Goal: Task Accomplishment & Management: Complete application form

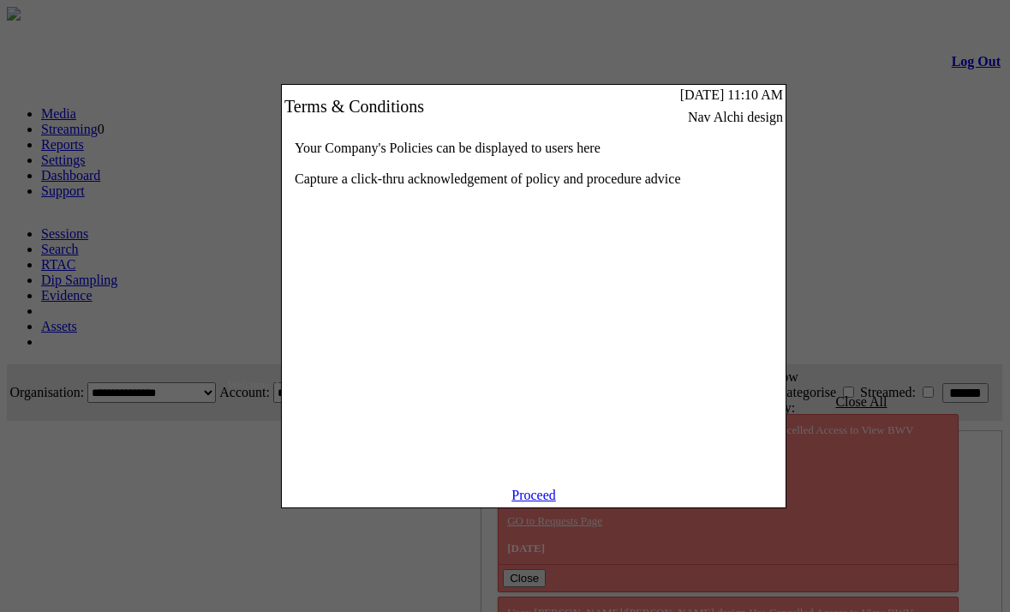
scroll to position [0, 22]
click at [535, 502] on link "Proceed" at bounding box center [533, 494] width 45 height 15
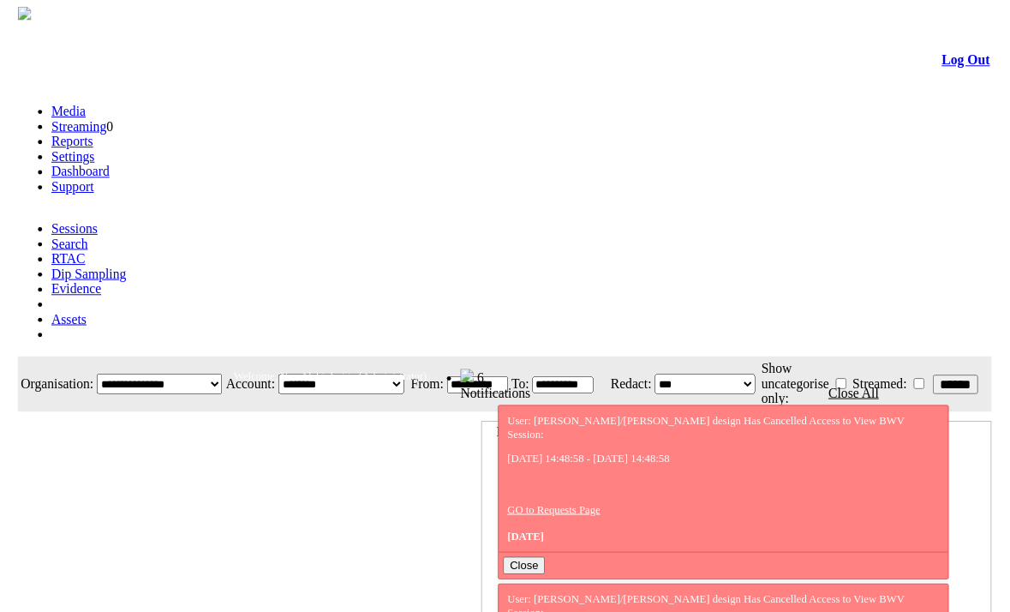
scroll to position [0, 22]
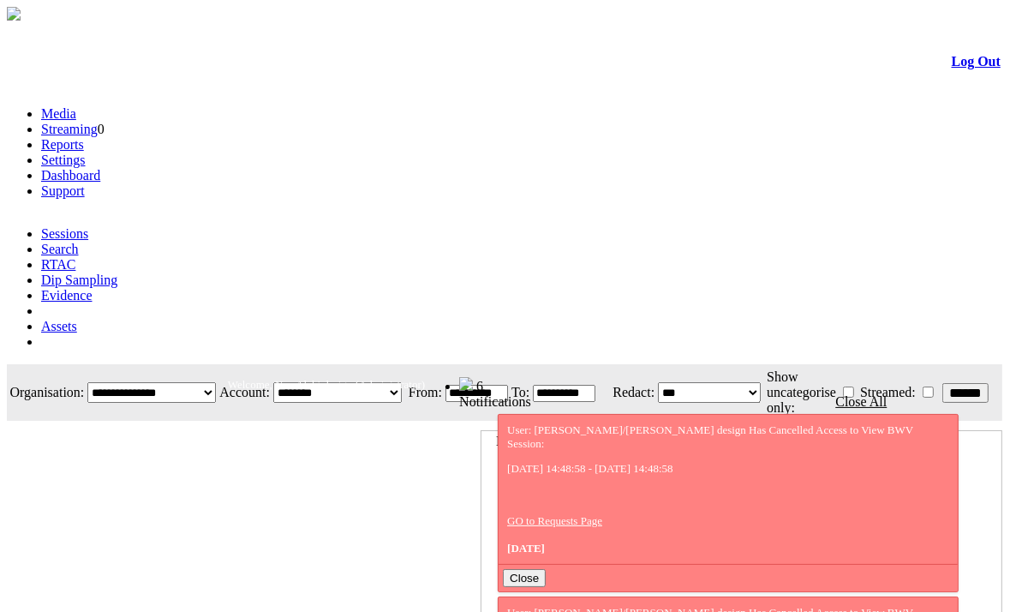
click at [93, 288] on link "Evidence" at bounding box center [66, 295] width 51 height 15
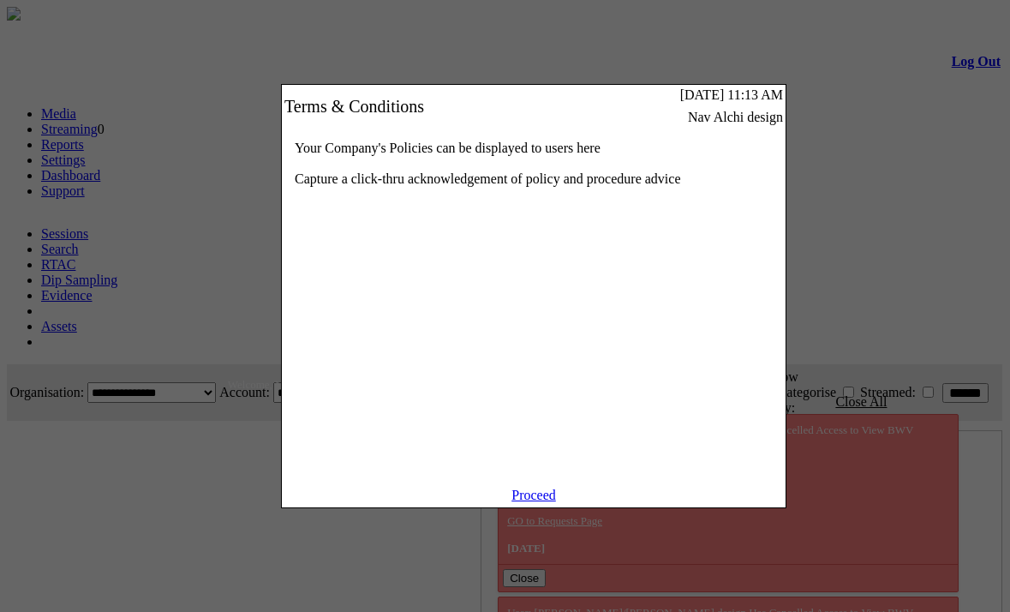
scroll to position [0, 51]
click at [531, 502] on link "Proceed" at bounding box center [533, 494] width 45 height 15
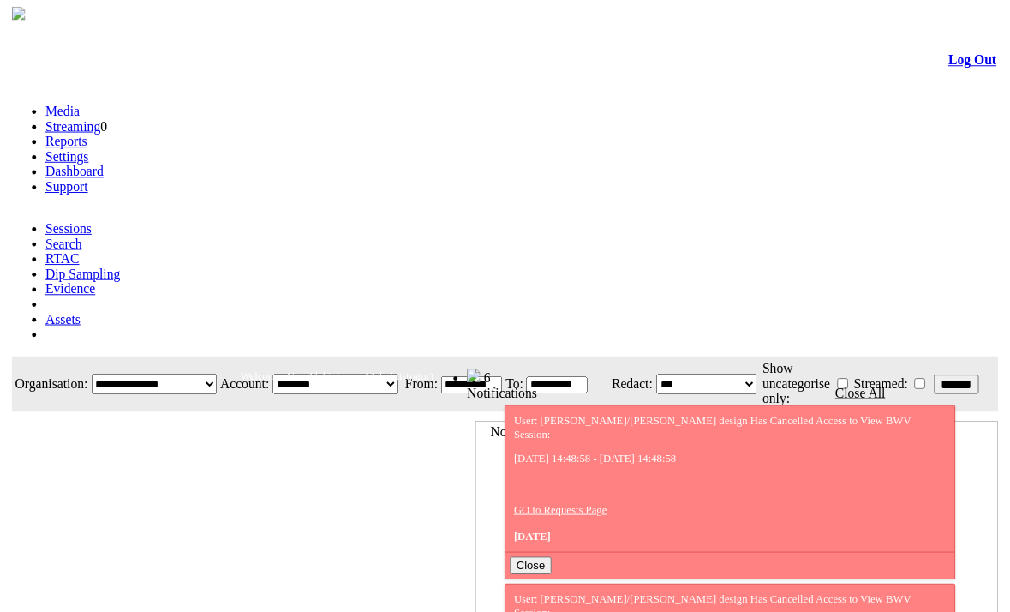
scroll to position [0, 51]
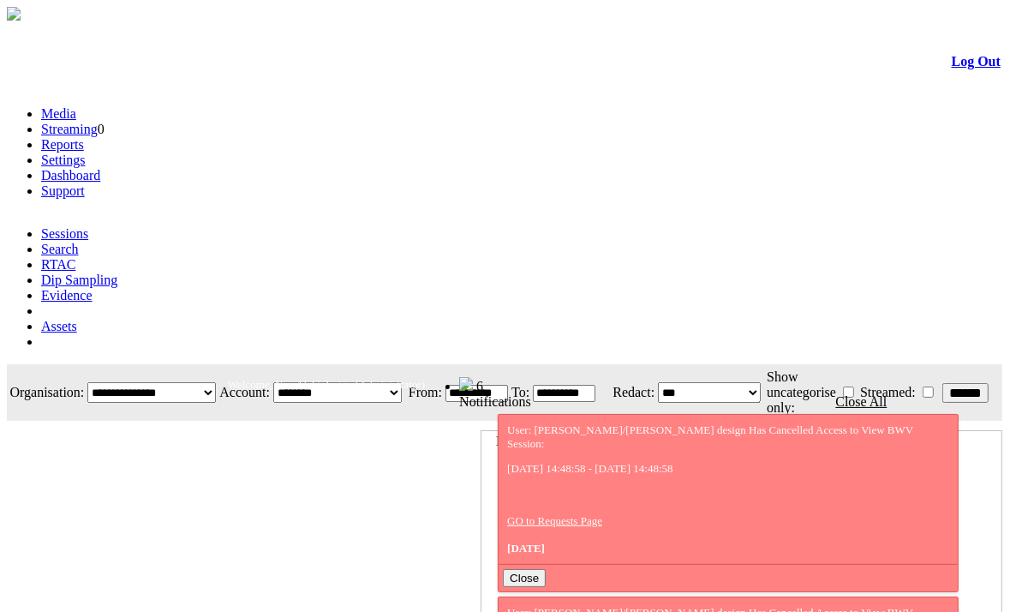
click at [93, 288] on link "Evidence" at bounding box center [66, 295] width 51 height 15
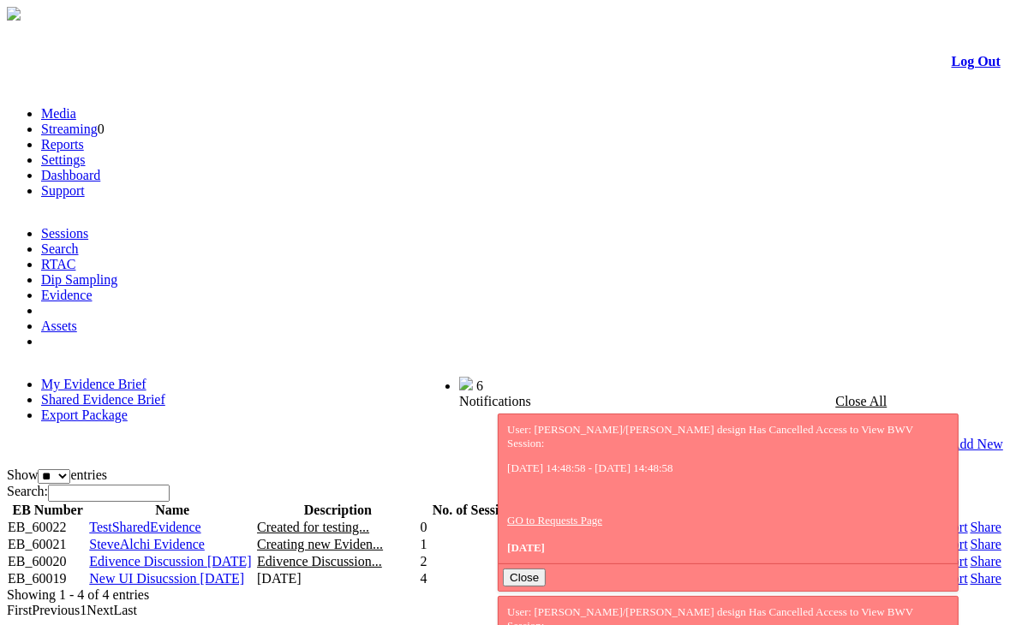
click at [971, 554] on link "Share" at bounding box center [986, 561] width 31 height 15
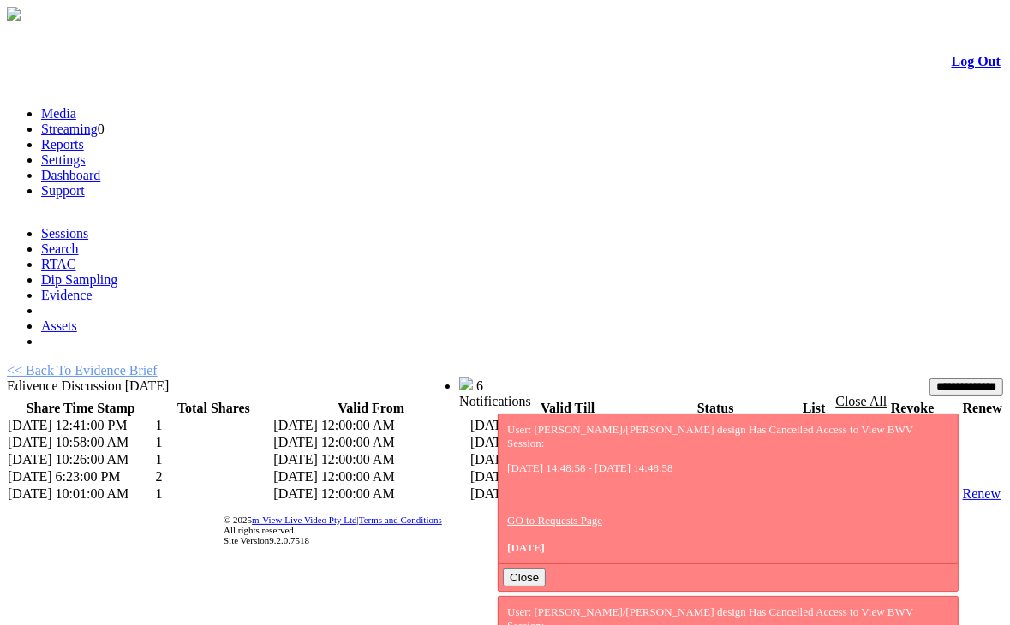
click at [766, 487] on link "List" at bounding box center [776, 494] width 21 height 15
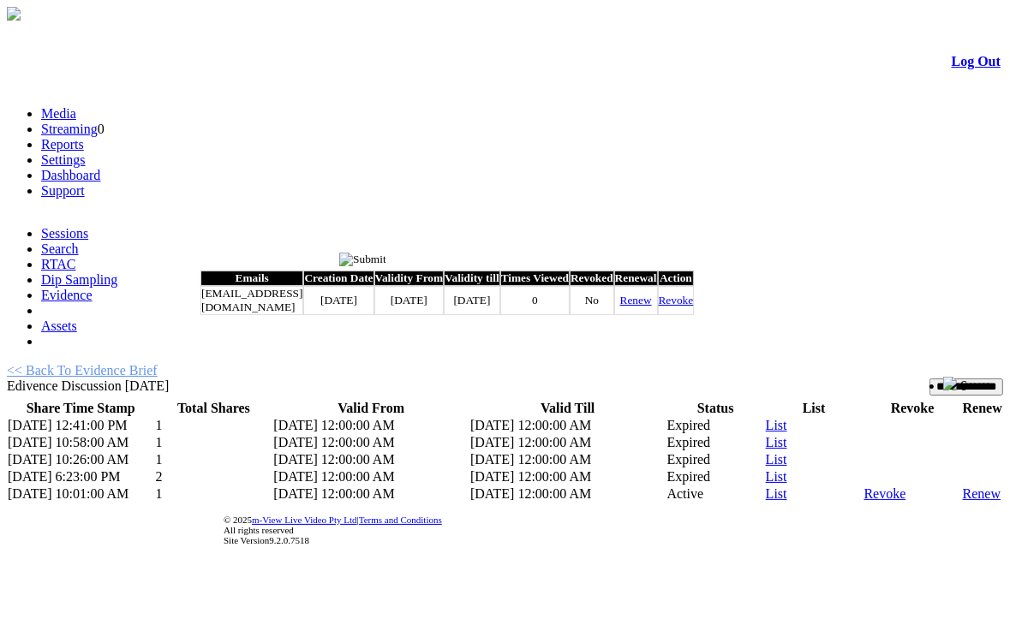
click at [652, 307] on link "Renew" at bounding box center [636, 300] width 32 height 13
type input "*********"
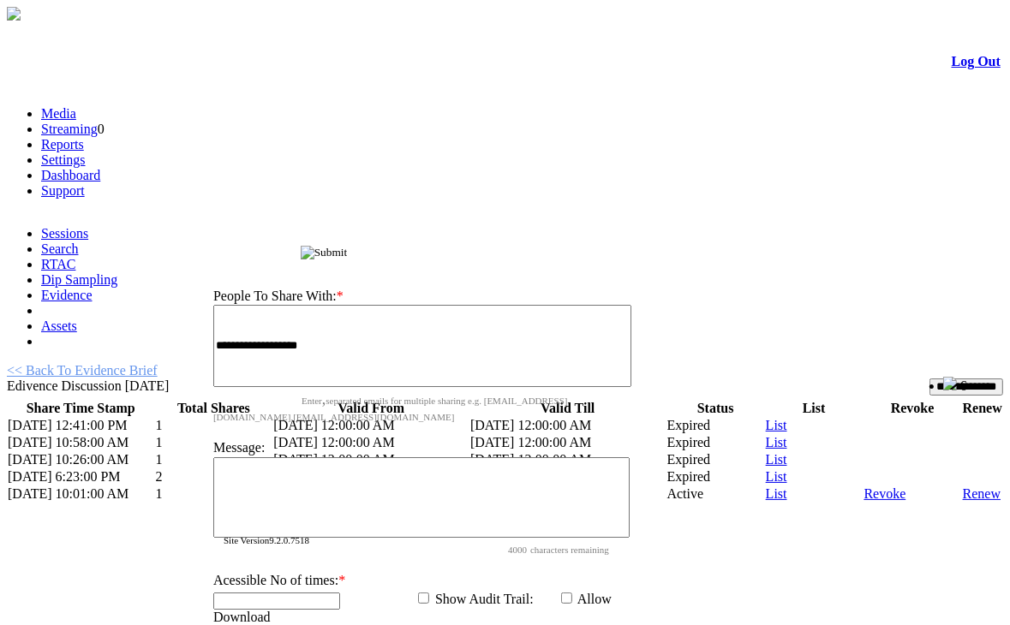
drag, startPoint x: 579, startPoint y: 265, endPoint x: 642, endPoint y: 94, distance: 181.9
click at [642, 242] on div "Share Evidence Brief" at bounding box center [426, 251] width 457 height 18
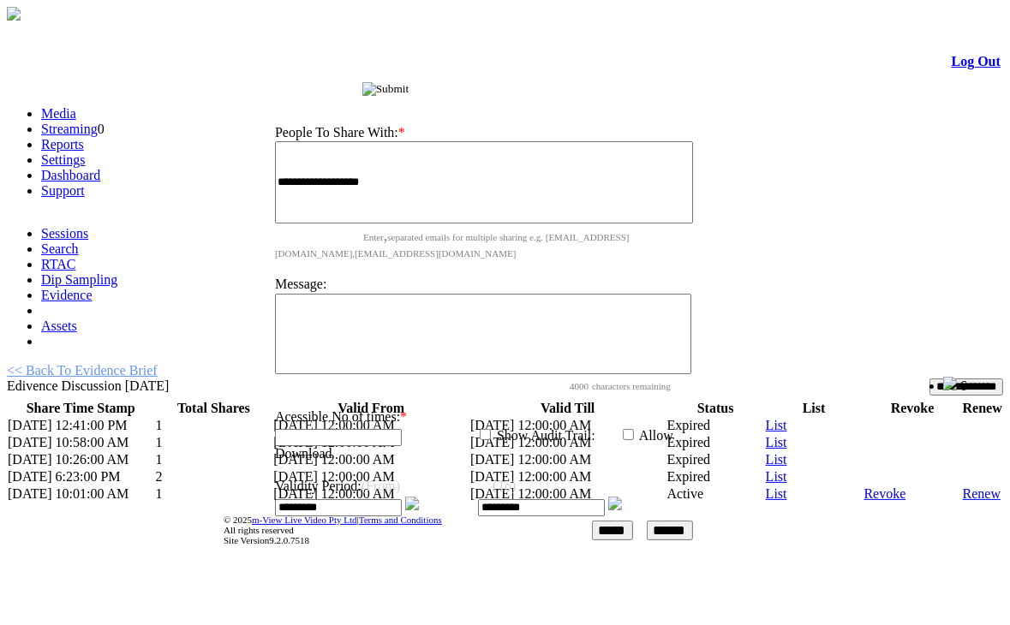
click at [419, 497] on img at bounding box center [412, 504] width 14 height 14
click at [667, 521] on input "******" at bounding box center [670, 531] width 46 height 20
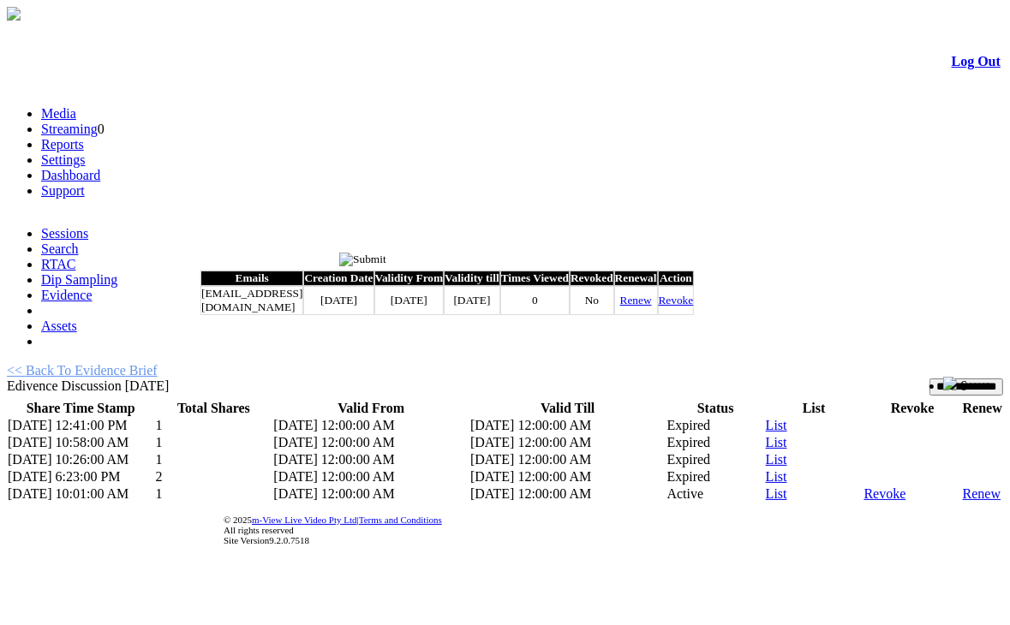
click at [386, 254] on input "image" at bounding box center [362, 260] width 47 height 14
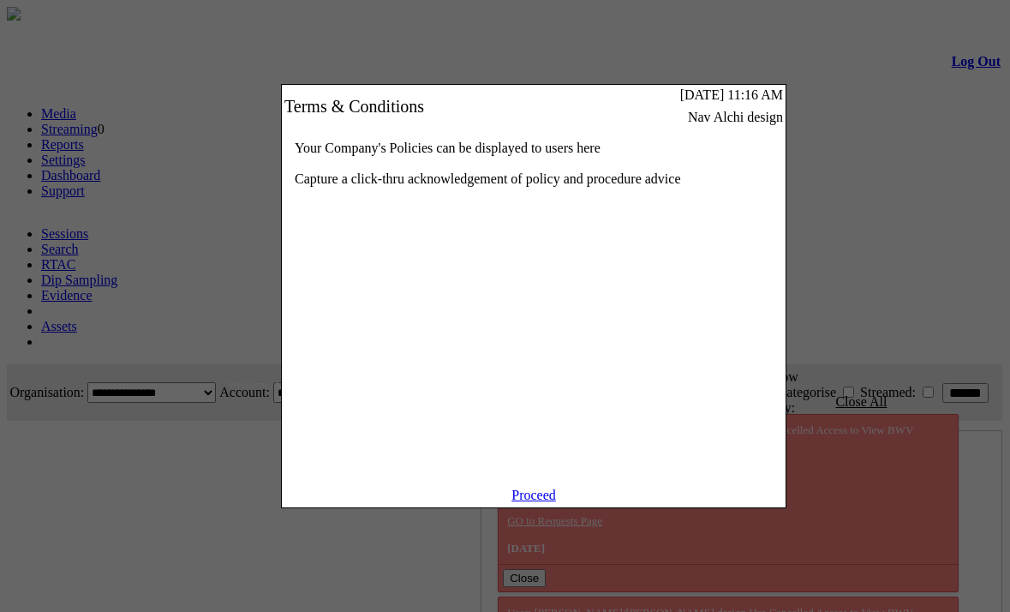
scroll to position [0, 51]
click at [542, 502] on link "Proceed" at bounding box center [533, 494] width 45 height 15
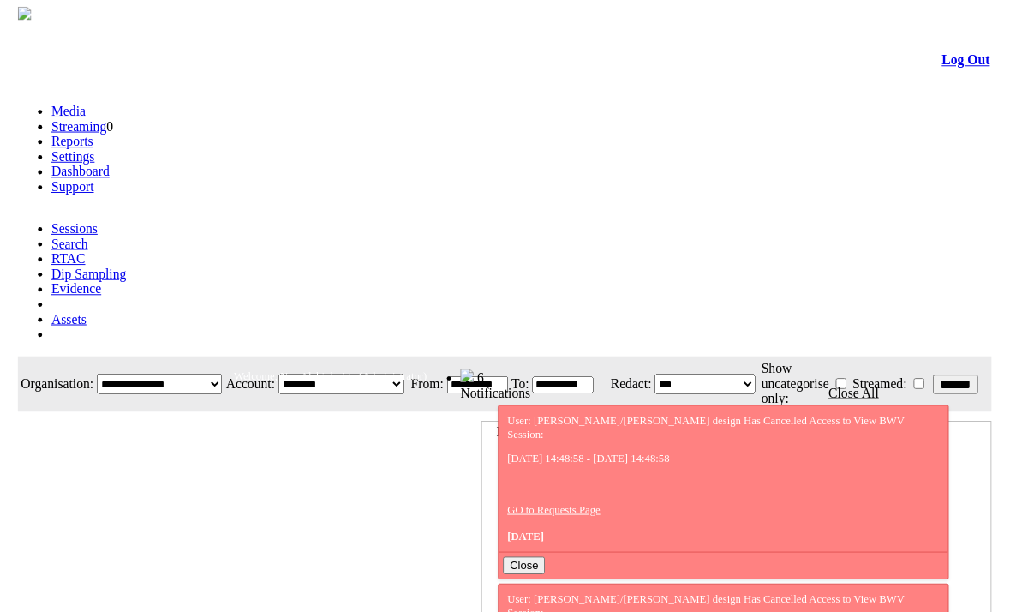
scroll to position [0, 51]
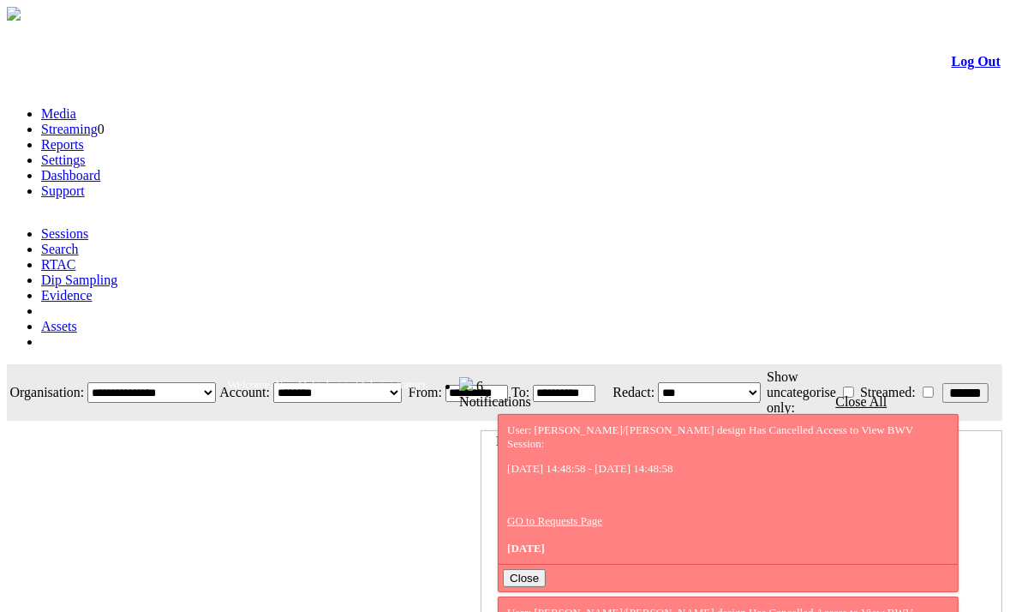
click at [93, 288] on link "Evidence" at bounding box center [66, 295] width 51 height 15
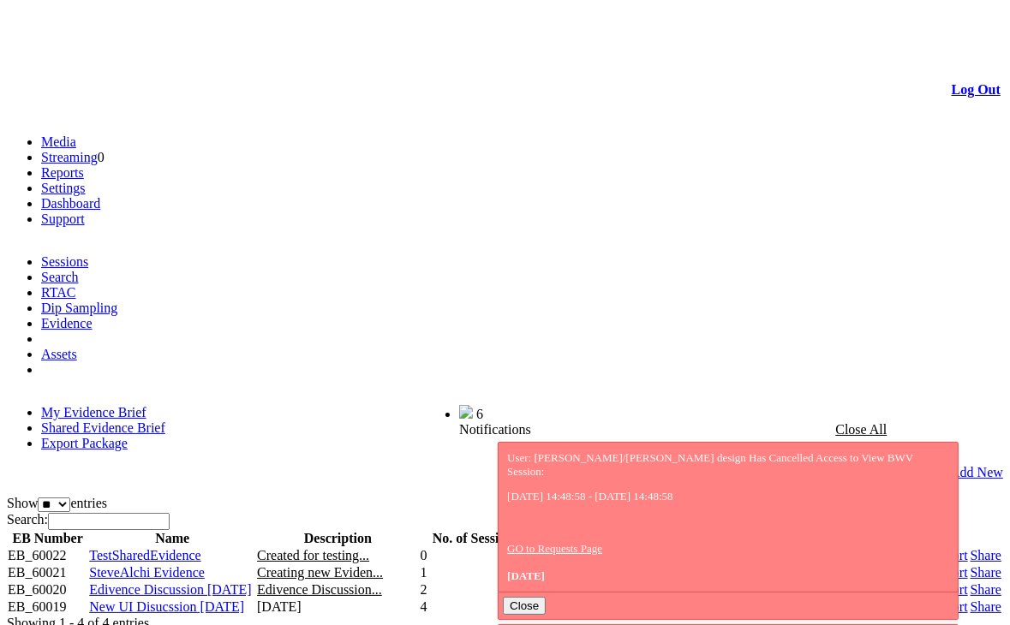
click at [971, 583] on link "Share" at bounding box center [986, 590] width 31 height 15
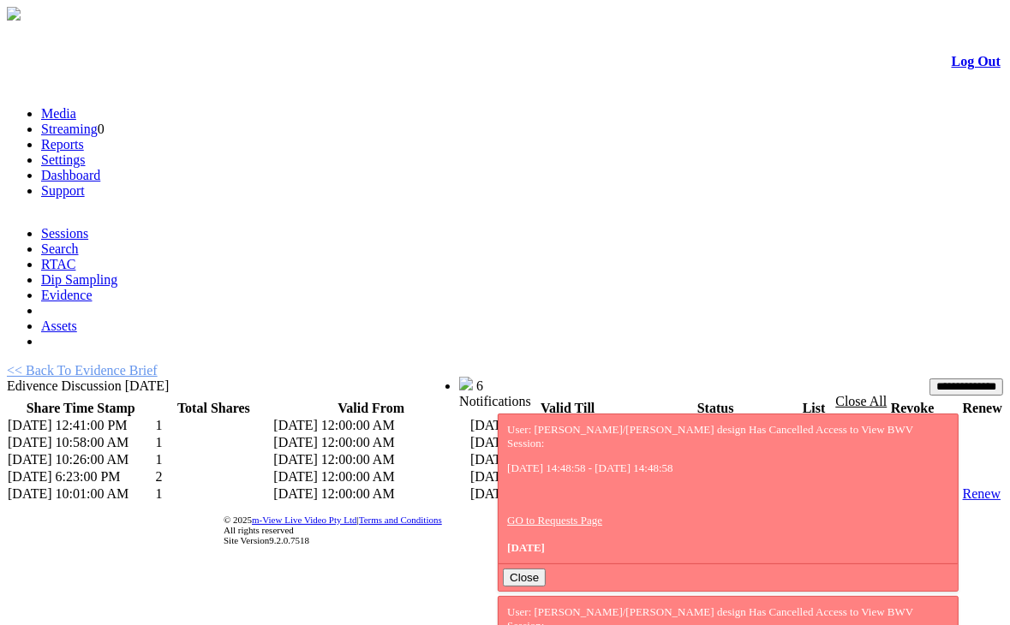
click at [768, 487] on link "List" at bounding box center [776, 494] width 21 height 15
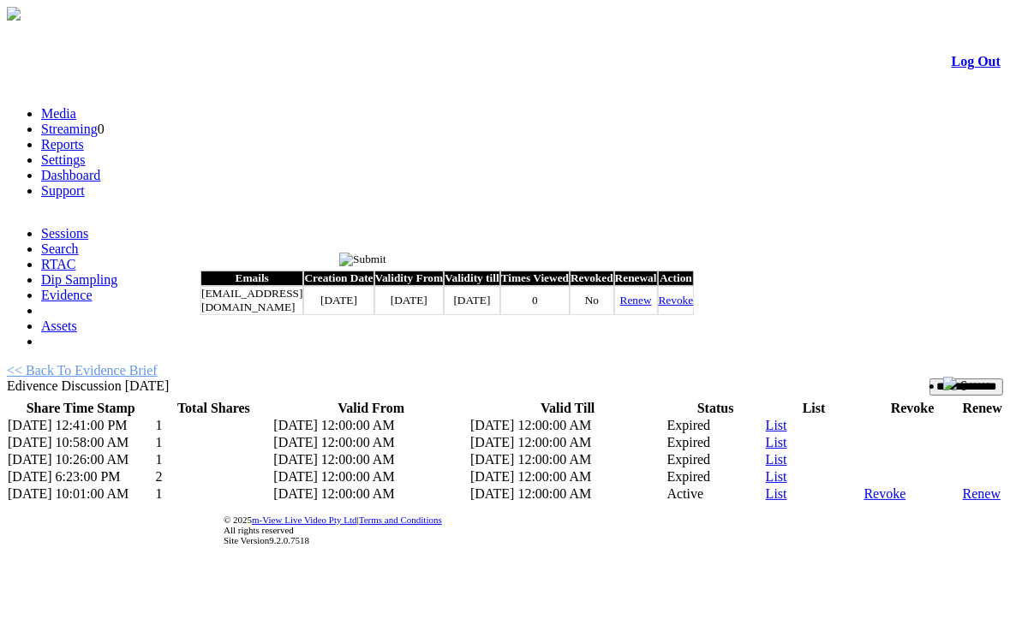
click at [652, 307] on link "Renew" at bounding box center [636, 300] width 32 height 13
type input "*********"
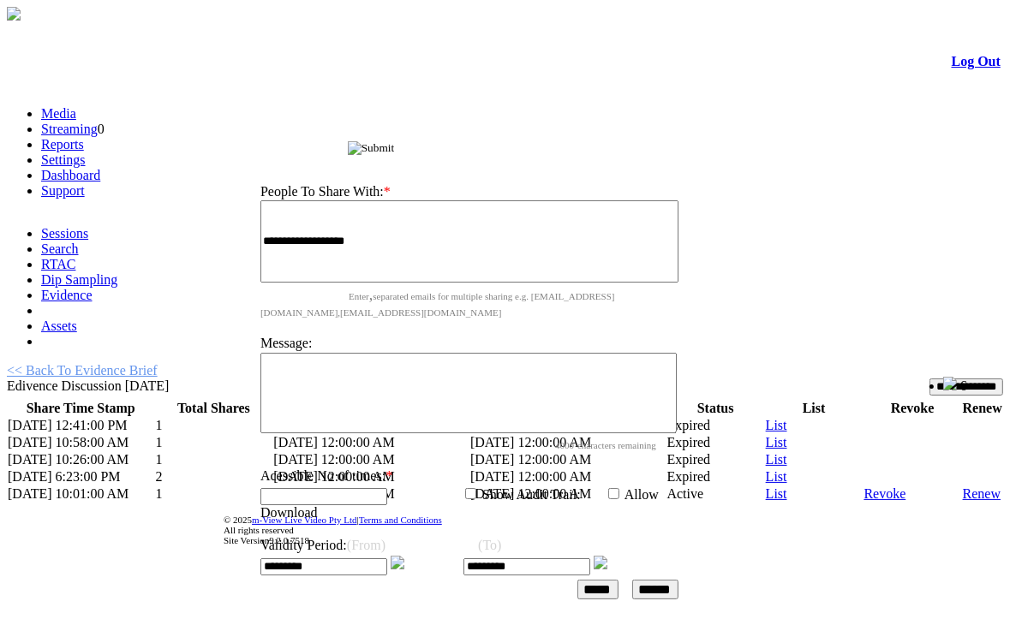
drag, startPoint x: 527, startPoint y: 266, endPoint x: 621, endPoint y: 76, distance: 211.5
click at [621, 137] on div "Share Evidence Brief" at bounding box center [473, 146] width 457 height 18
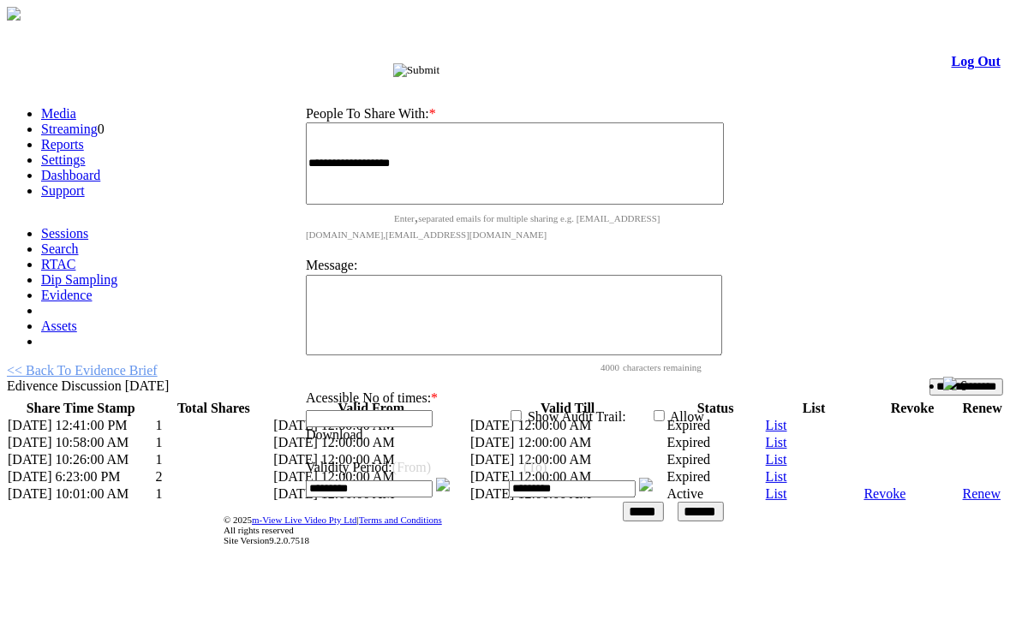
click at [450, 478] on img at bounding box center [443, 485] width 14 height 14
click at [721, 502] on input "******" at bounding box center [701, 512] width 46 height 20
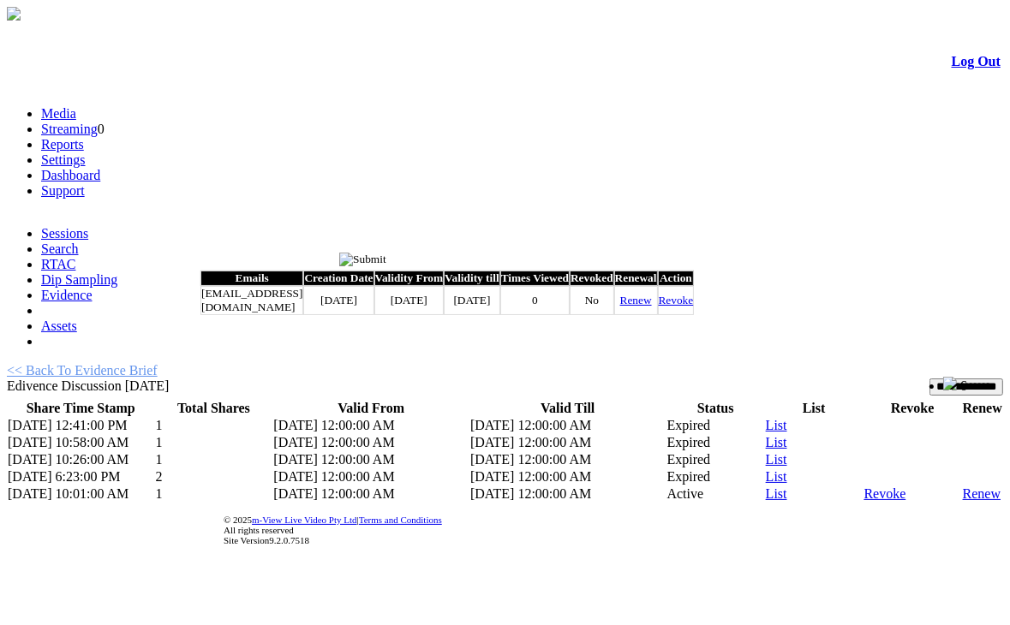
click at [386, 258] on input "image" at bounding box center [362, 260] width 47 height 14
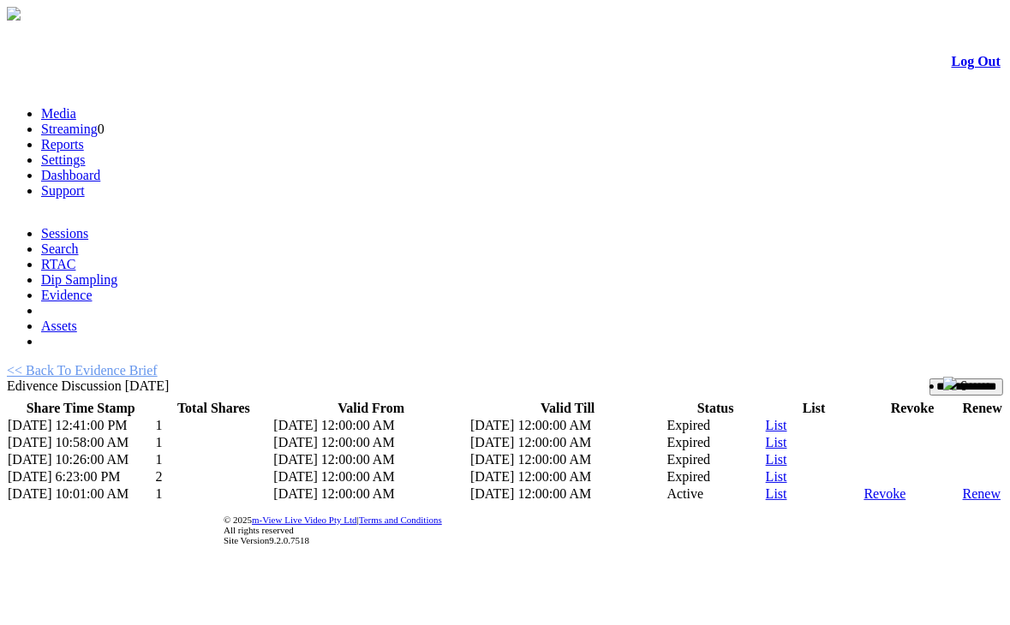
click at [772, 487] on link "List" at bounding box center [776, 494] width 21 height 15
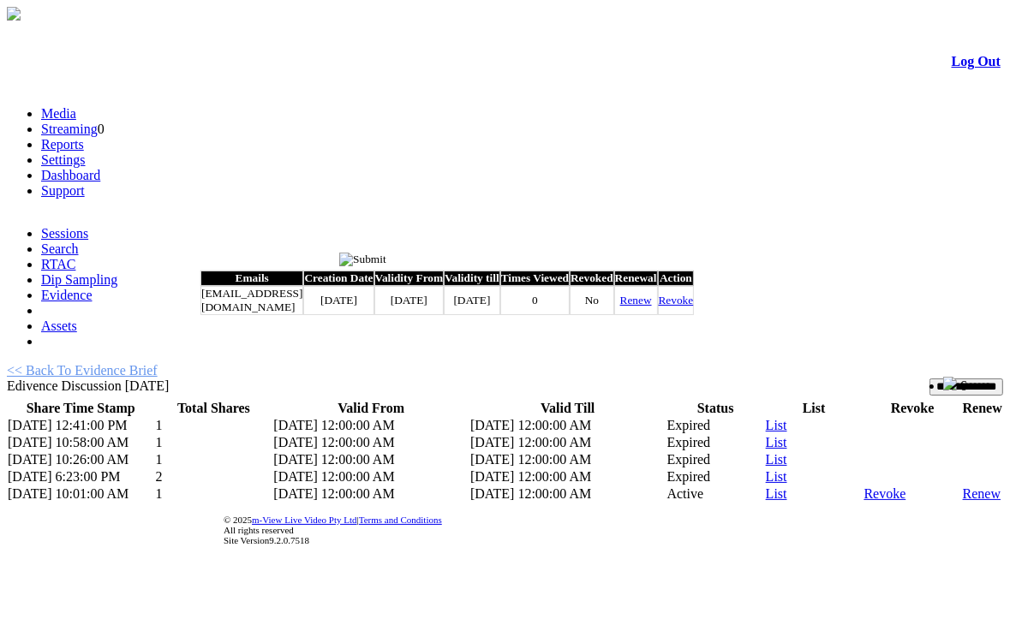
click at [652, 307] on link "Renew" at bounding box center [636, 300] width 32 height 13
type input "*********"
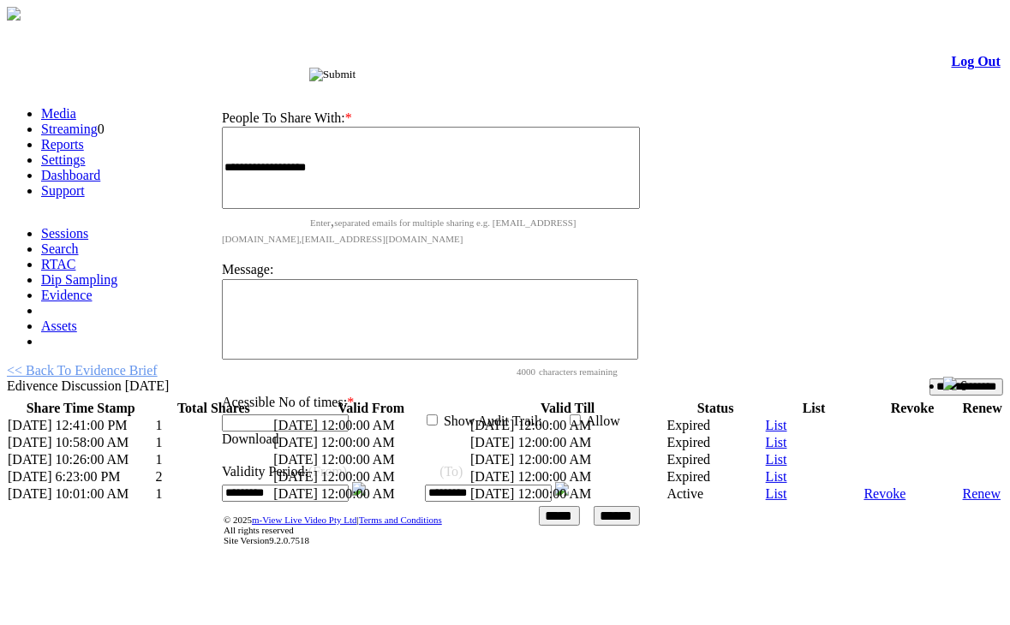
drag, startPoint x: 497, startPoint y: 265, endPoint x: 507, endPoint y: 77, distance: 187.9
click at [507, 77] on div "Share Evidence Brief" at bounding box center [434, 72] width 457 height 18
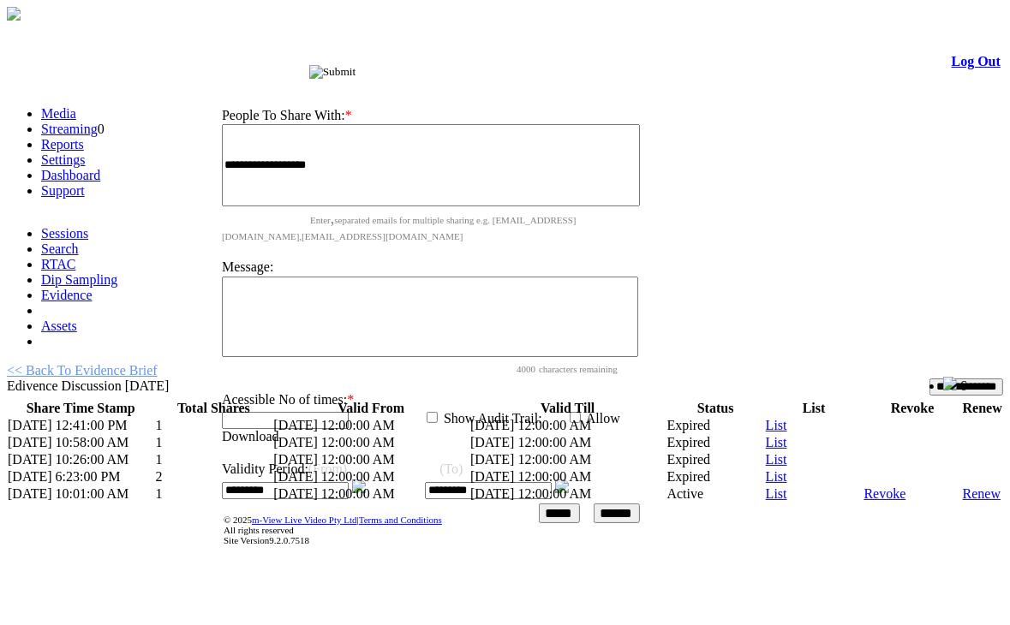
click at [366, 481] on link at bounding box center [359, 488] width 14 height 15
click at [627, 504] on input "******" at bounding box center [617, 514] width 46 height 20
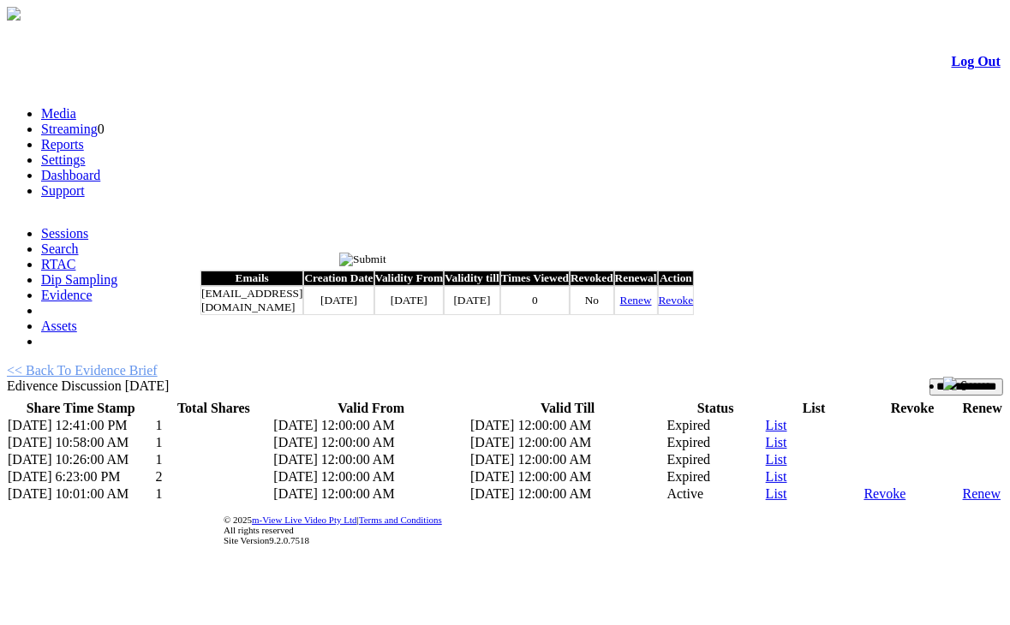
click at [386, 265] on input "image" at bounding box center [362, 260] width 47 height 14
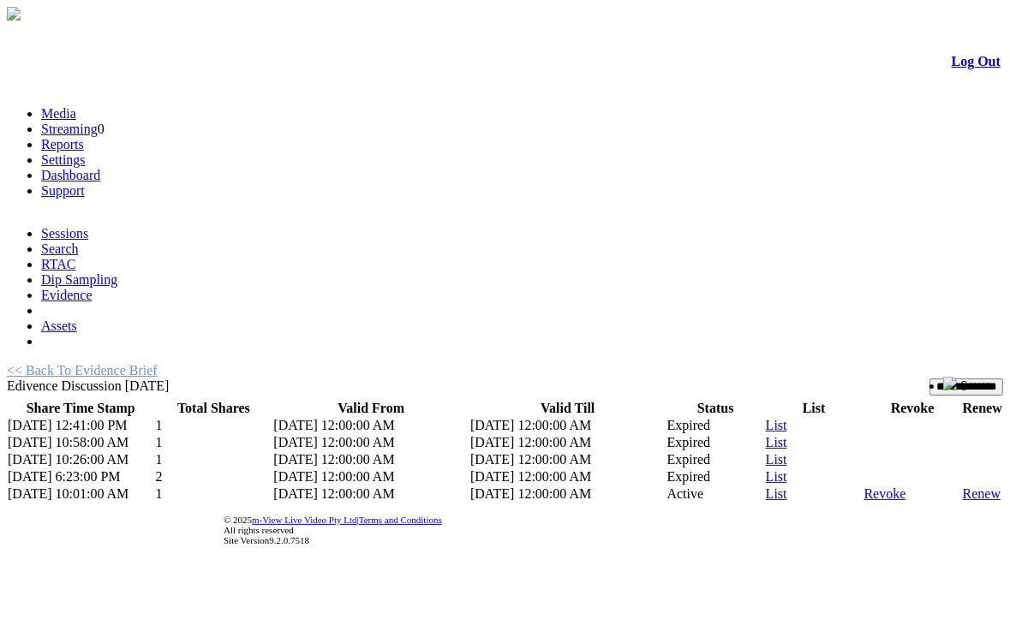
click at [93, 288] on link "Evidence" at bounding box center [66, 295] width 51 height 15
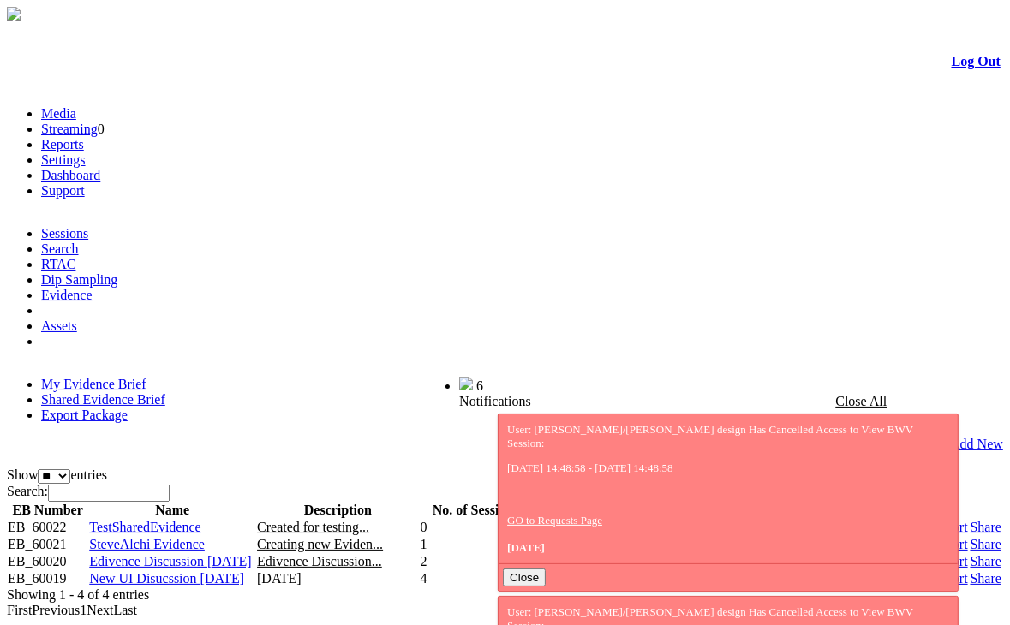
click at [93, 288] on link "Evidence" at bounding box center [66, 295] width 51 height 15
click at [971, 554] on link "Share" at bounding box center [986, 561] width 31 height 15
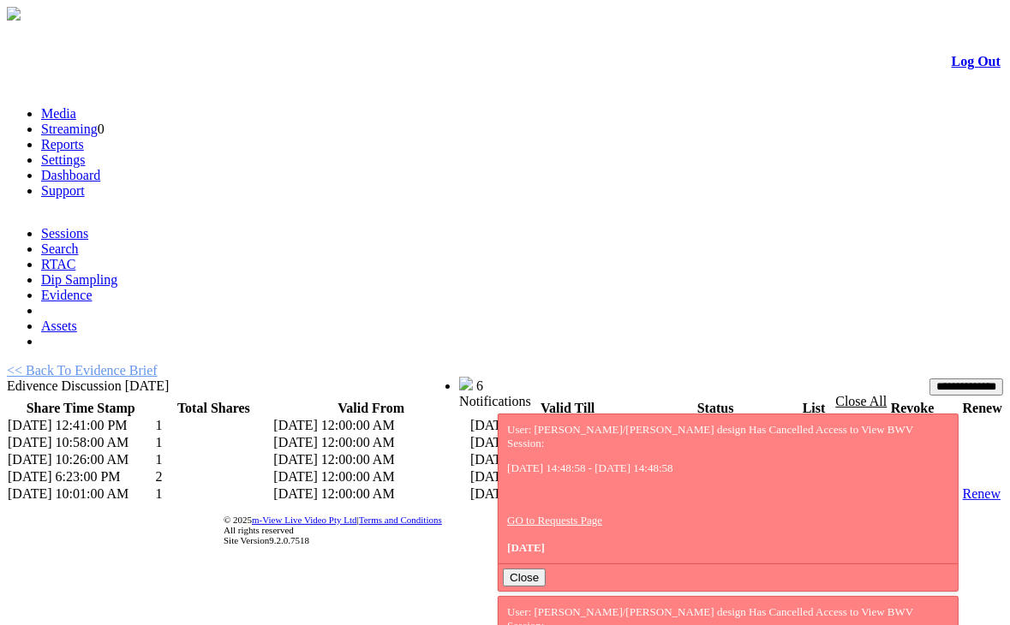
click at [766, 487] on link "List" at bounding box center [776, 494] width 21 height 15
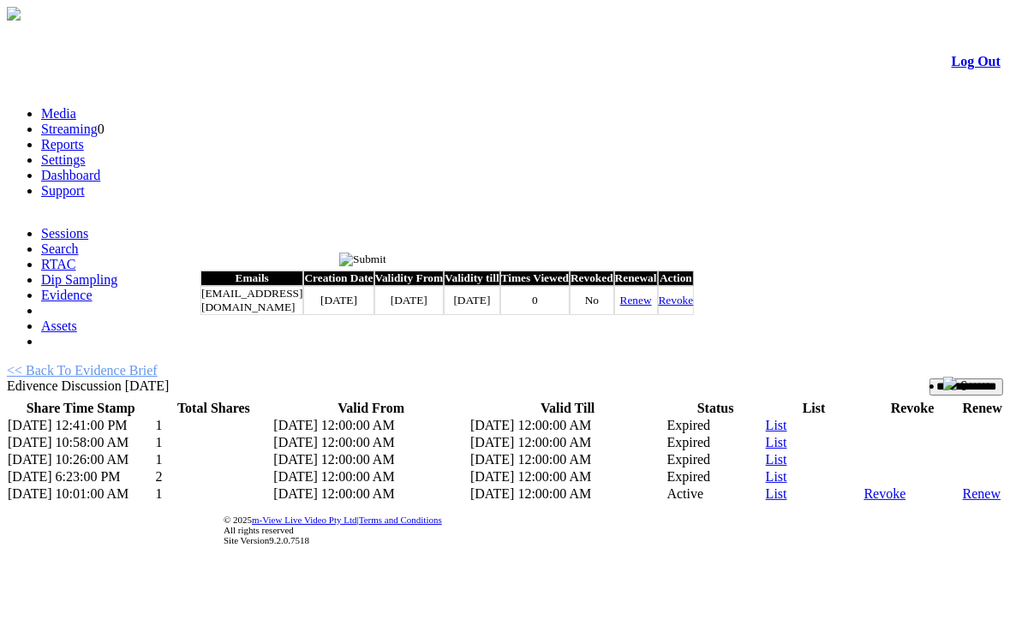
click at [652, 307] on link "Renew" at bounding box center [636, 300] width 32 height 13
type input "*********"
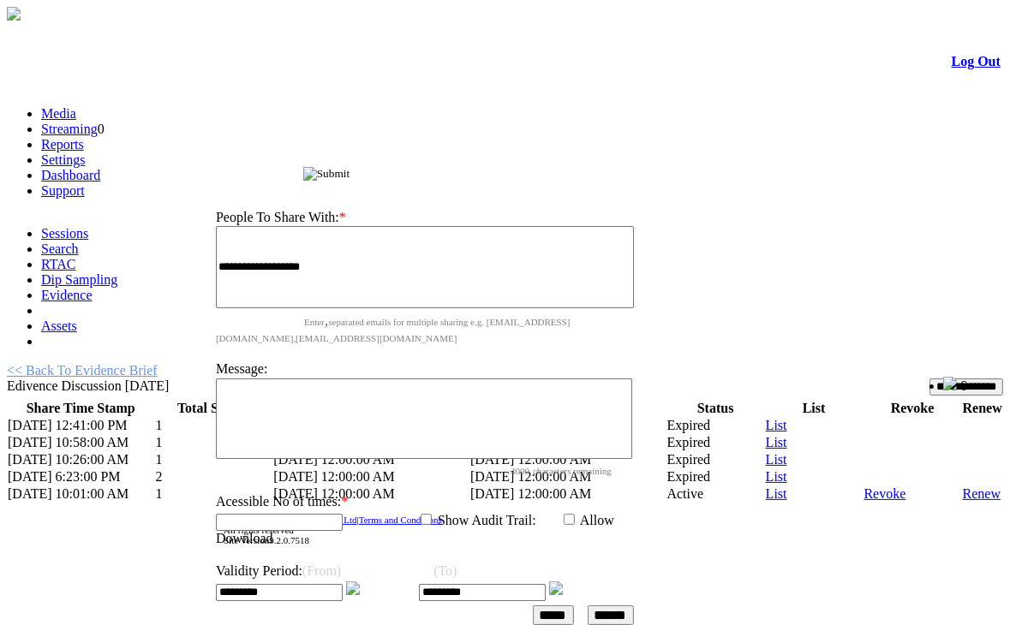
drag, startPoint x: 493, startPoint y: 261, endPoint x: 506, endPoint y: 107, distance: 154.7
click at [506, 163] on div "Share Evidence Brief" at bounding box center [428, 172] width 457 height 18
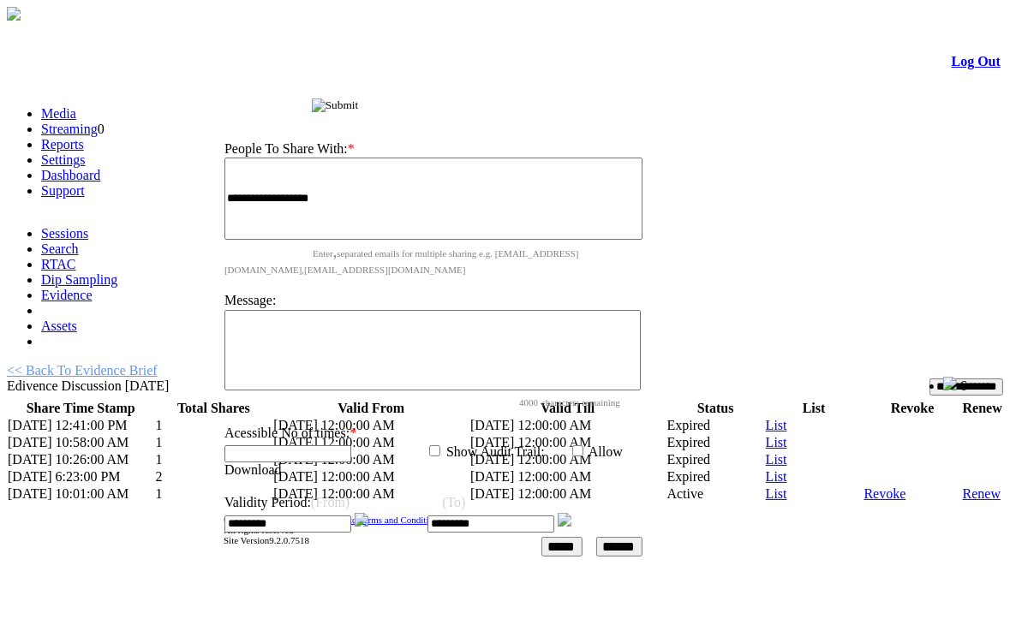
click at [642, 537] on input "******" at bounding box center [619, 547] width 46 height 20
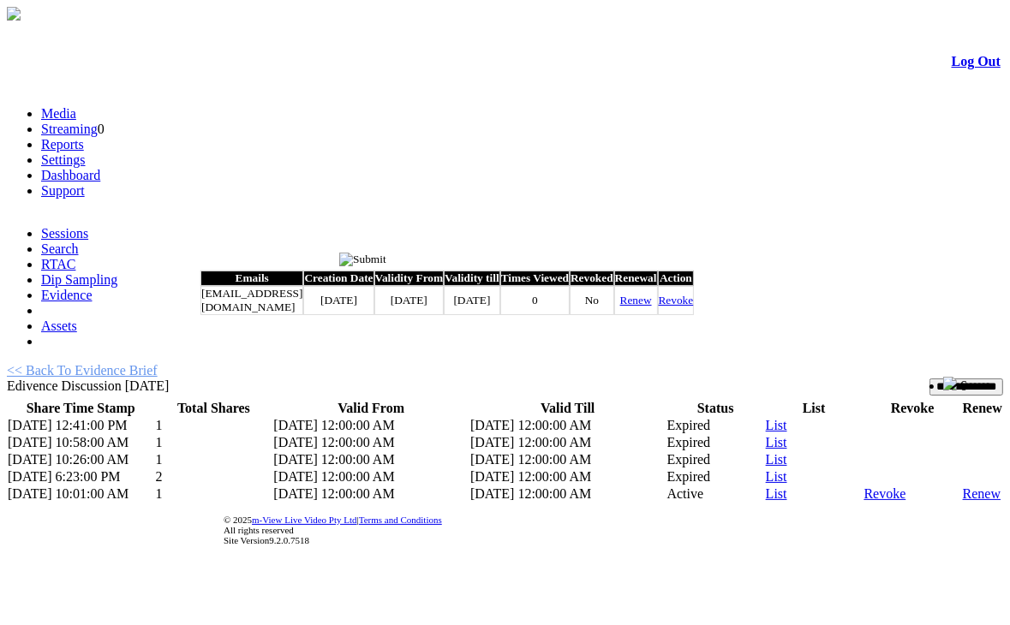
click at [386, 261] on input "image" at bounding box center [362, 260] width 47 height 14
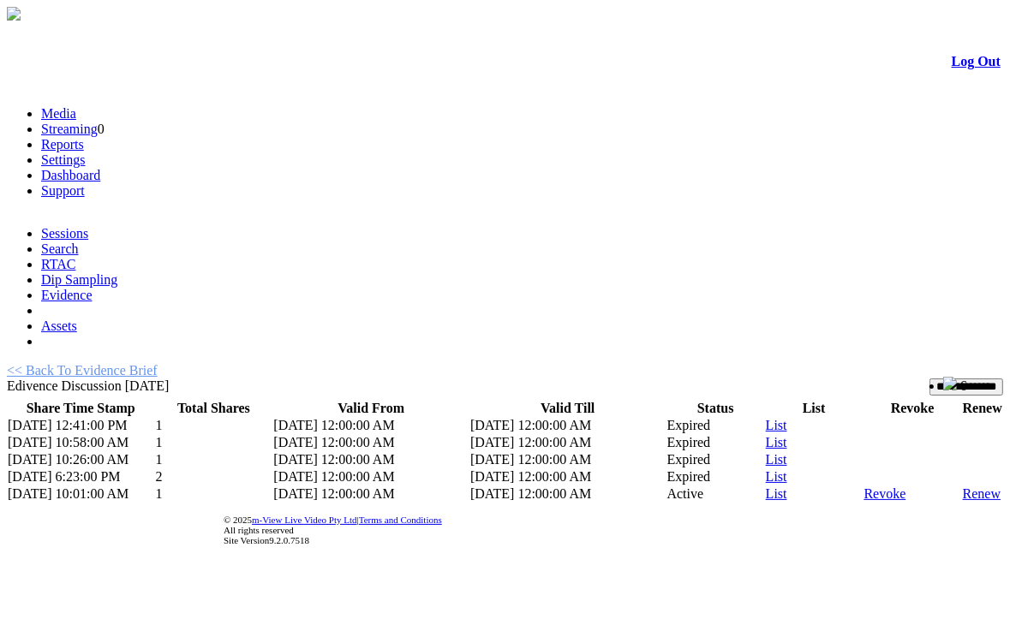
click at [93, 288] on link "Evidence" at bounding box center [66, 295] width 51 height 15
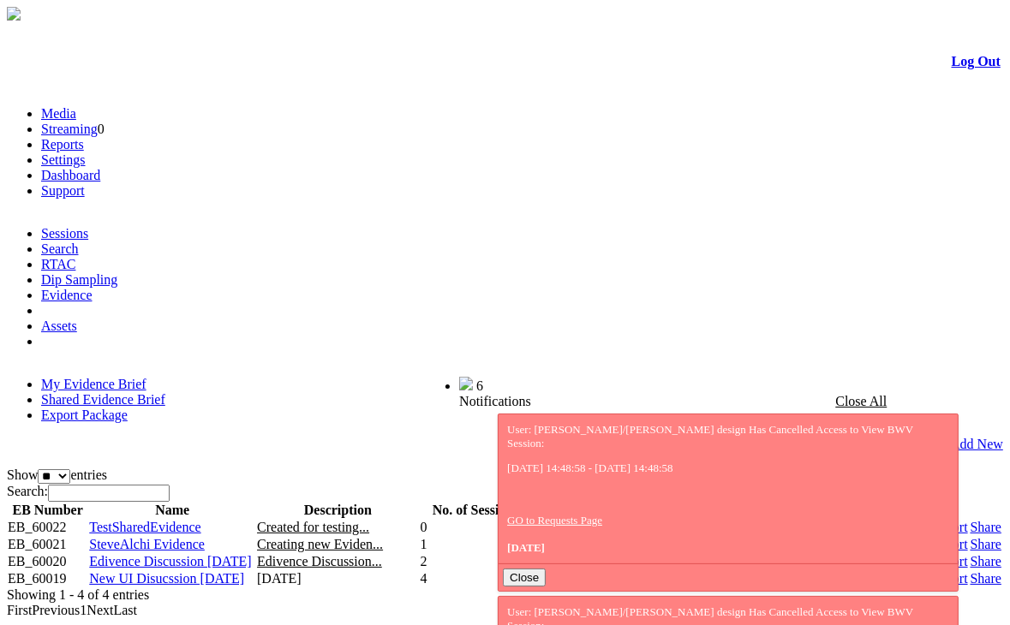
click at [971, 554] on link "Share" at bounding box center [986, 561] width 31 height 15
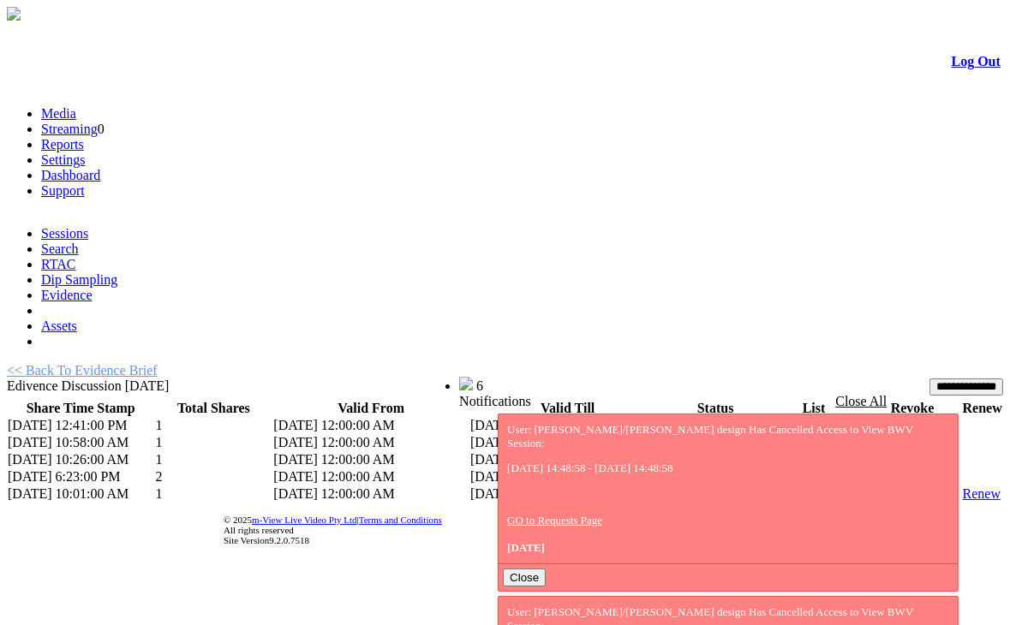
click at [766, 487] on link "List" at bounding box center [776, 494] width 21 height 15
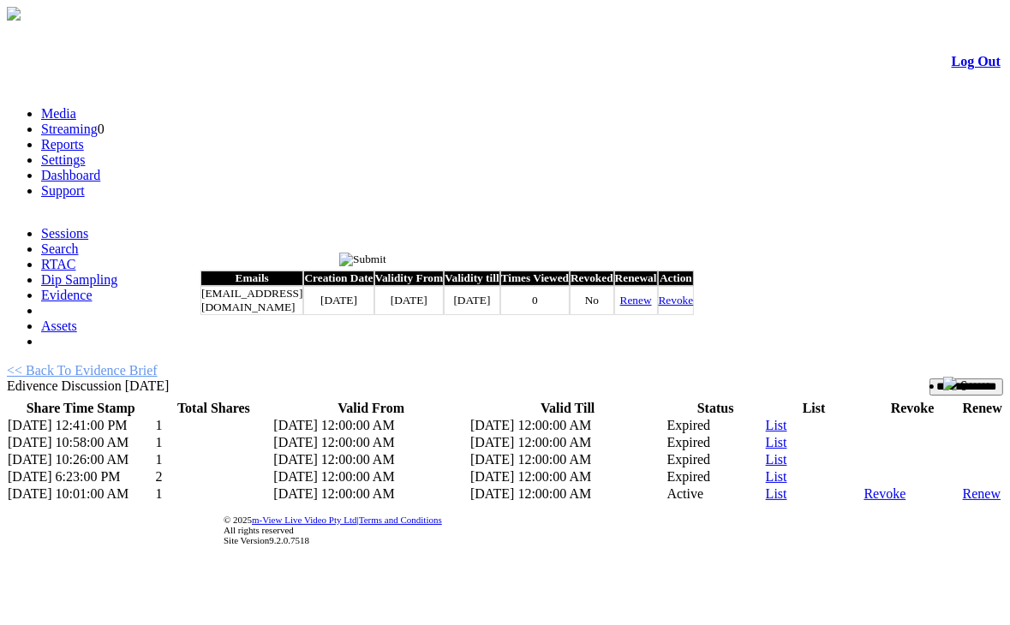
click at [652, 307] on link "Renew" at bounding box center [636, 300] width 32 height 13
type input "*********"
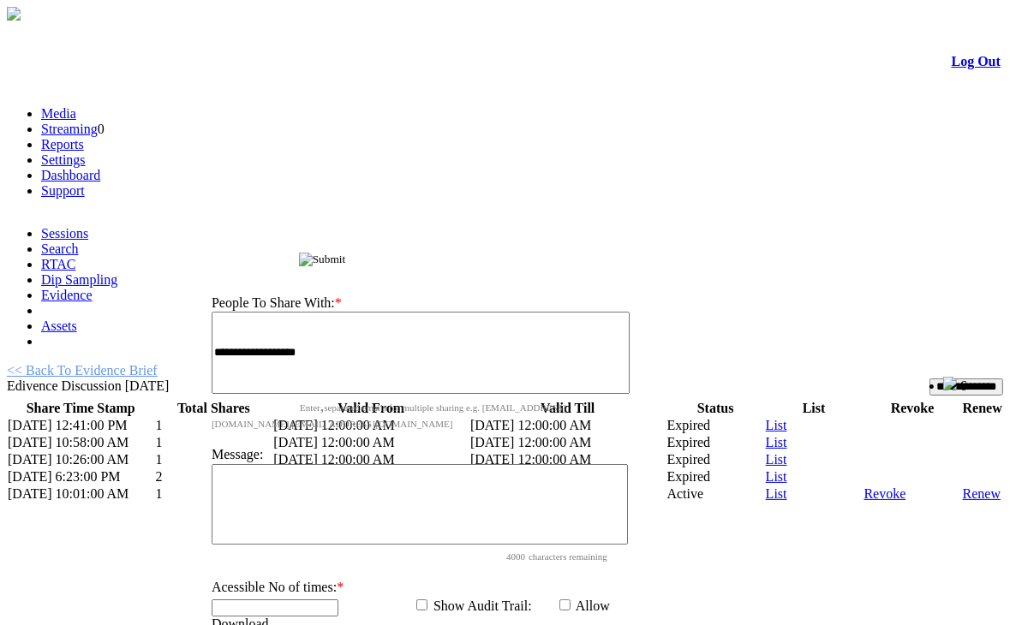
drag, startPoint x: 476, startPoint y: 267, endPoint x: 486, endPoint y: 101, distance: 166.5
click at [486, 248] on div "Share Evidence Brief" at bounding box center [424, 257] width 457 height 18
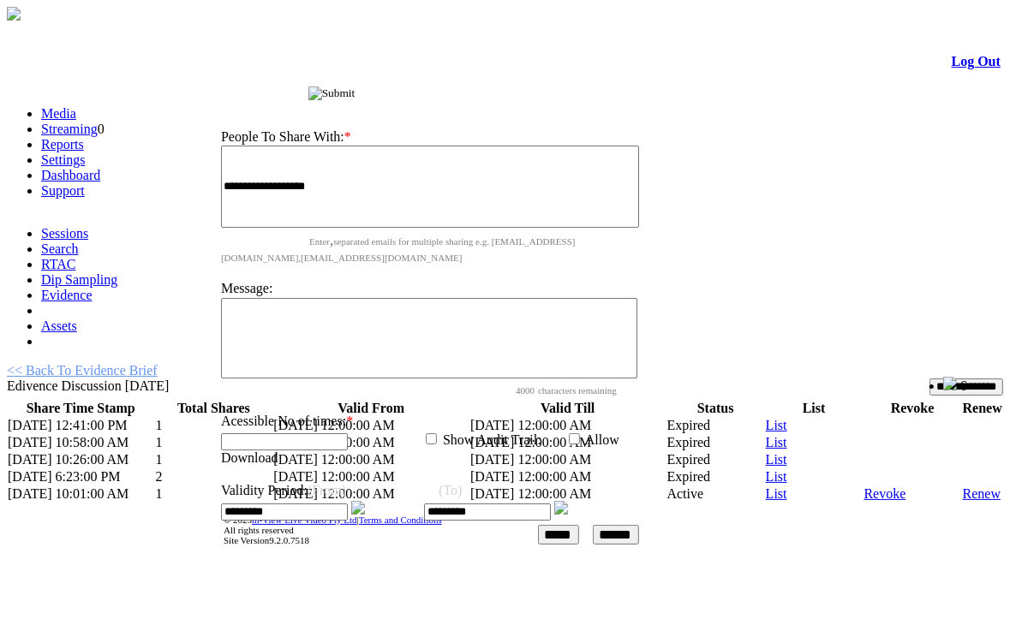
click at [365, 501] on img at bounding box center [358, 508] width 14 height 14
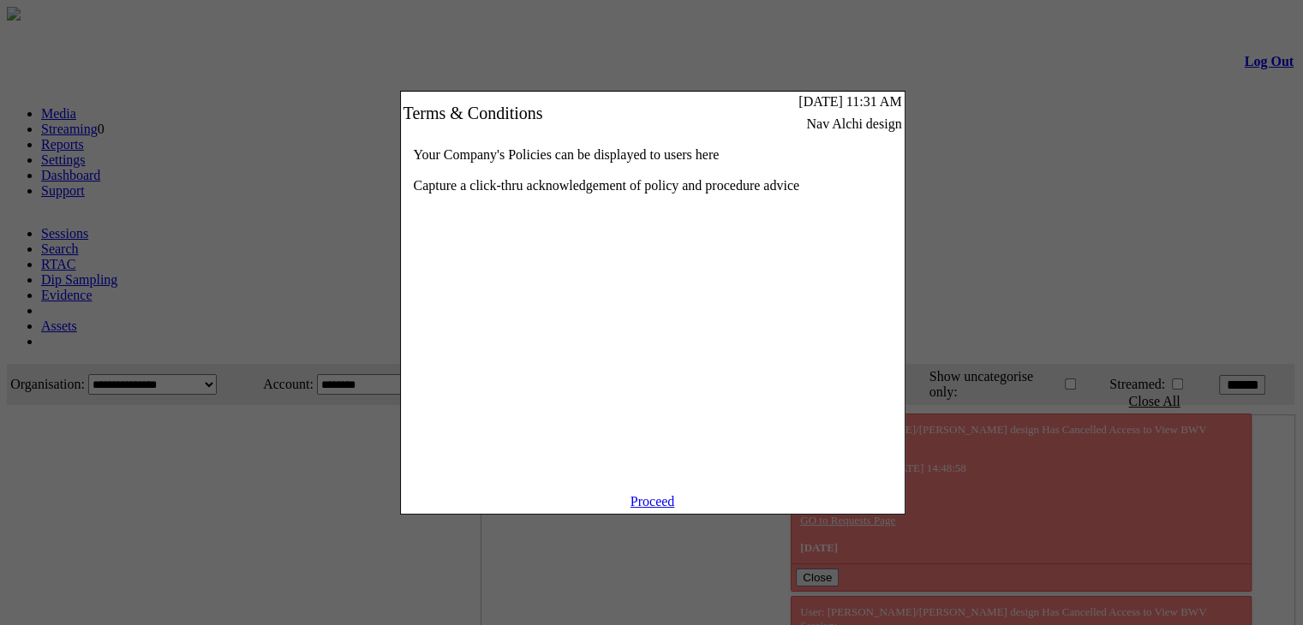
click at [655, 509] on link "Proceed" at bounding box center [652, 501] width 45 height 15
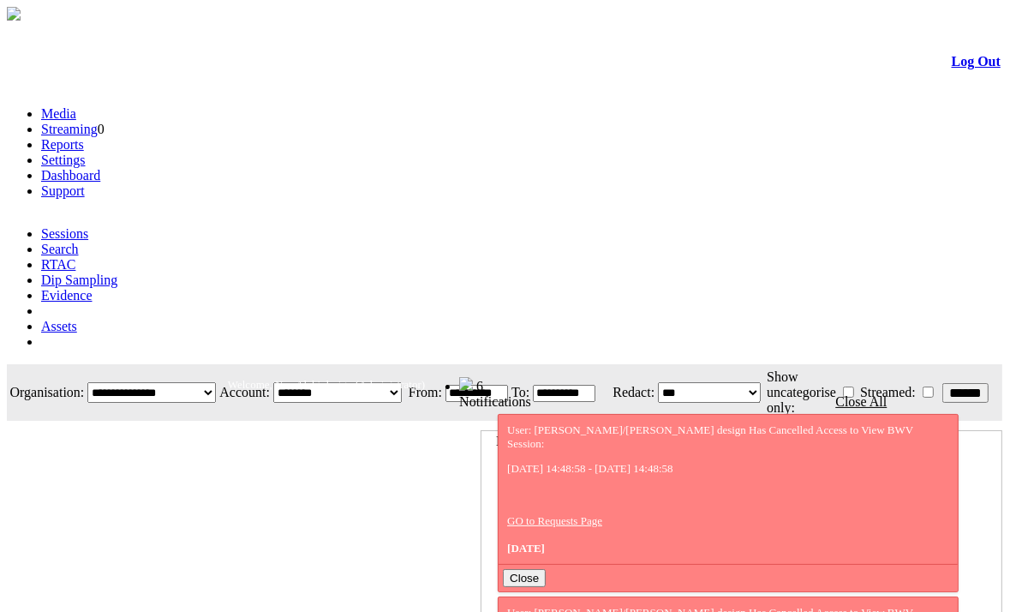
click at [93, 288] on link "Evidence" at bounding box center [66, 295] width 51 height 15
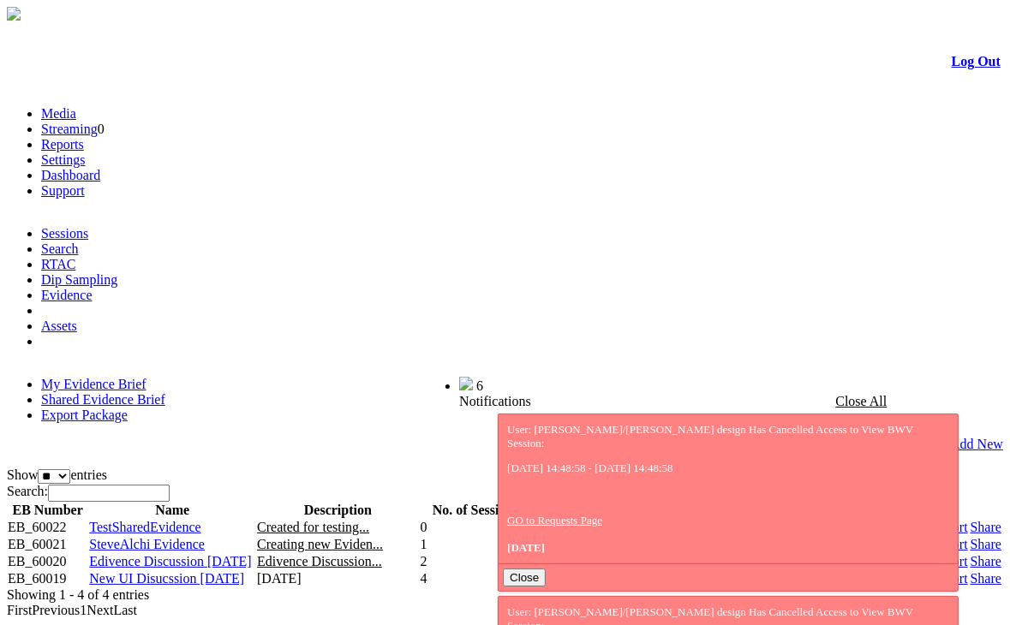
click at [971, 554] on link "Share" at bounding box center [986, 561] width 31 height 15
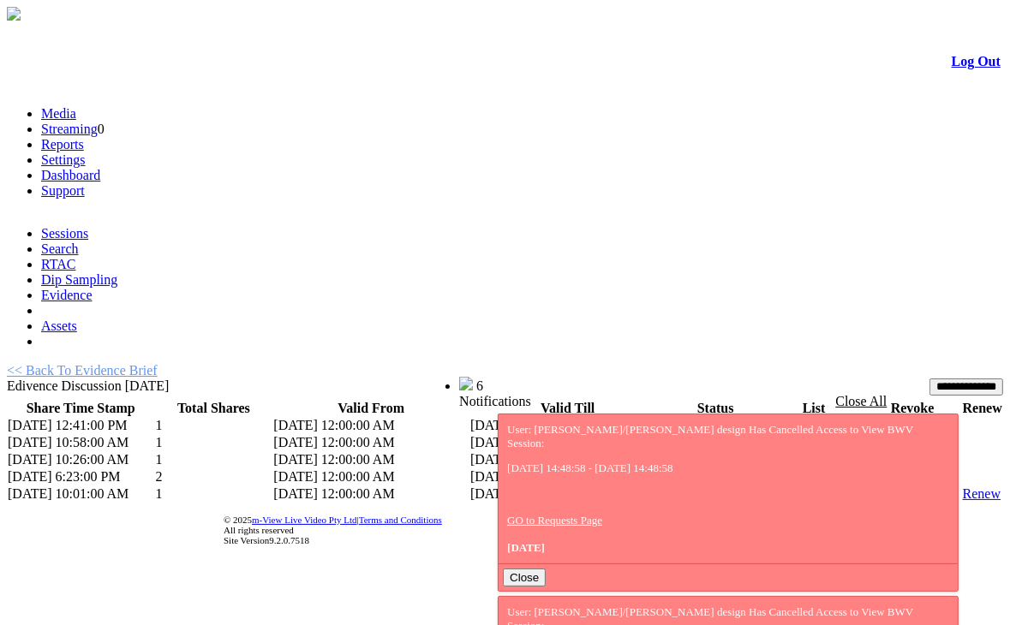
click at [766, 487] on link "List" at bounding box center [776, 494] width 21 height 15
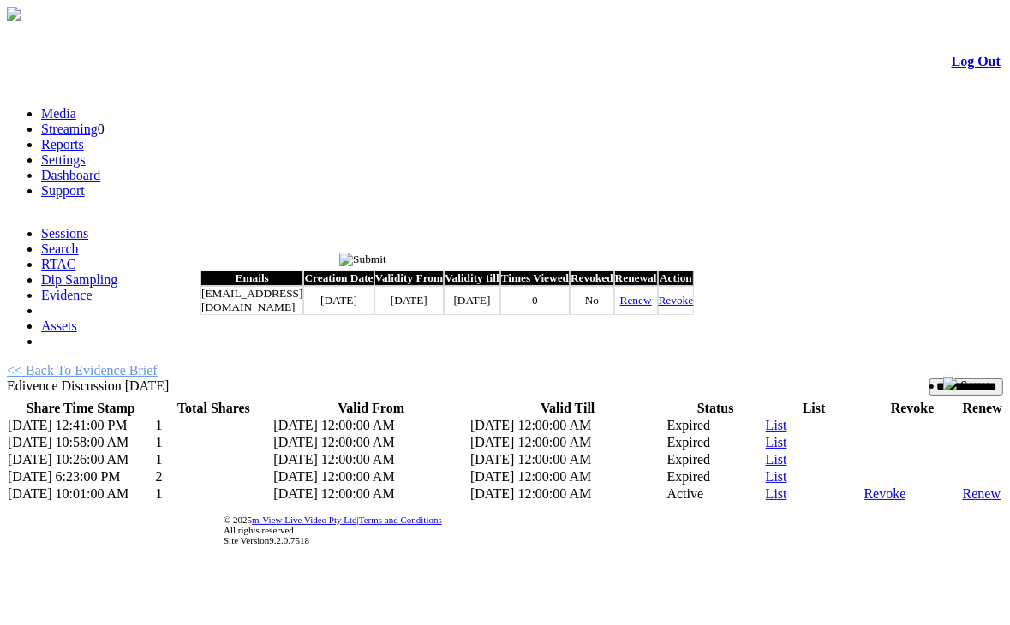
click at [652, 307] on link "Renew" at bounding box center [636, 300] width 32 height 13
click at [386, 261] on input "image" at bounding box center [362, 260] width 47 height 14
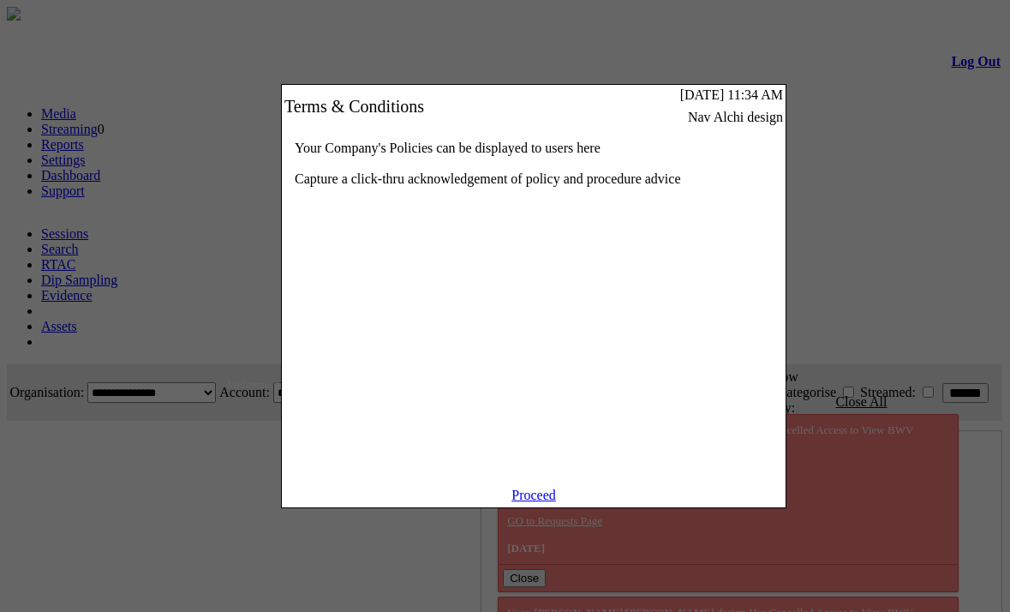
scroll to position [0, 51]
click at [527, 499] on link "Proceed" at bounding box center [533, 494] width 45 height 15
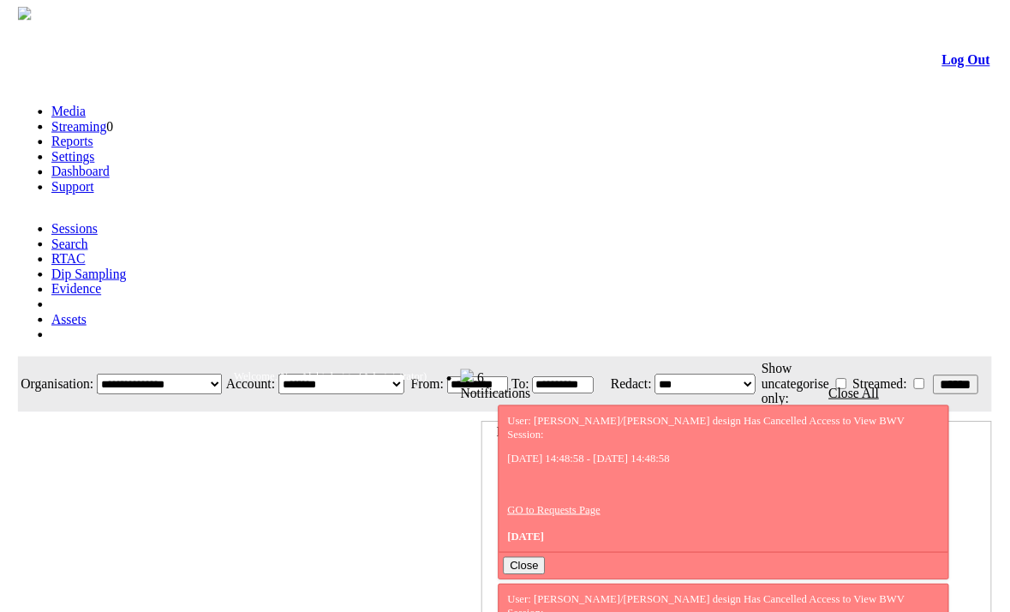
scroll to position [0, 51]
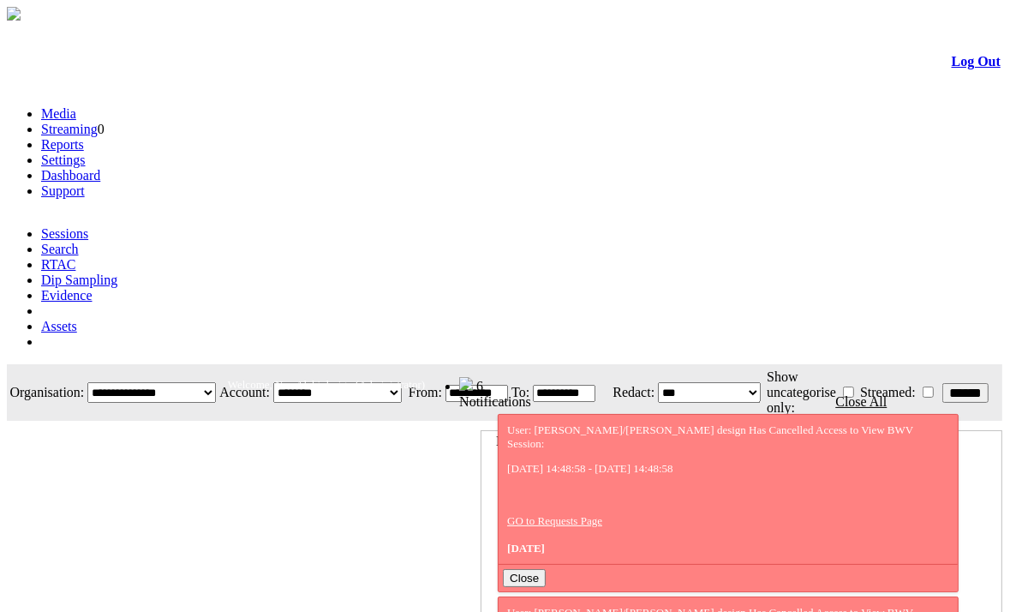
click at [93, 288] on link "Evidence" at bounding box center [66, 295] width 51 height 15
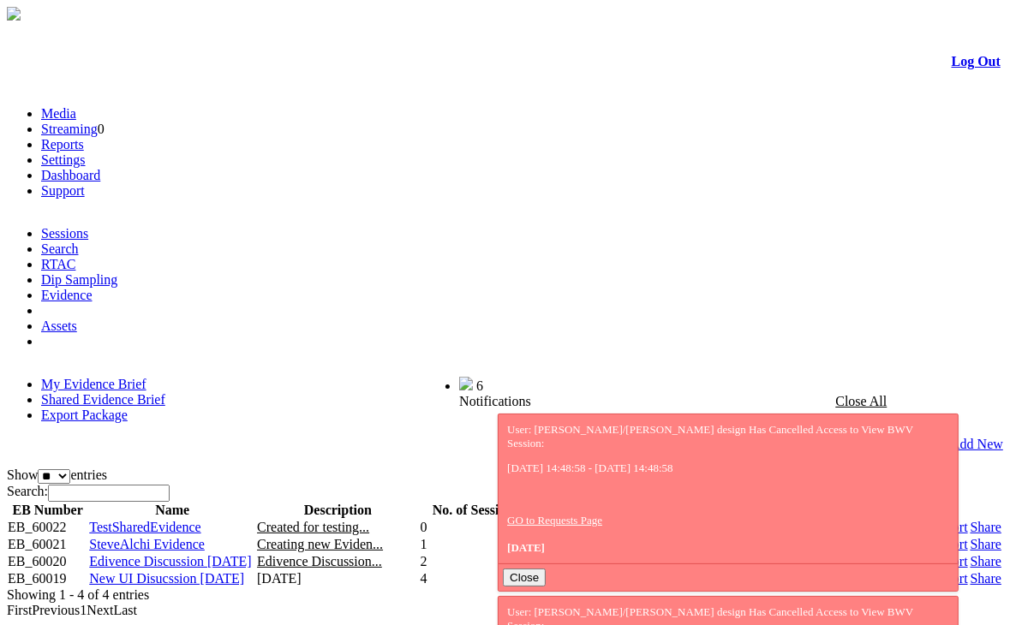
click at [971, 554] on link "Share" at bounding box center [986, 561] width 31 height 15
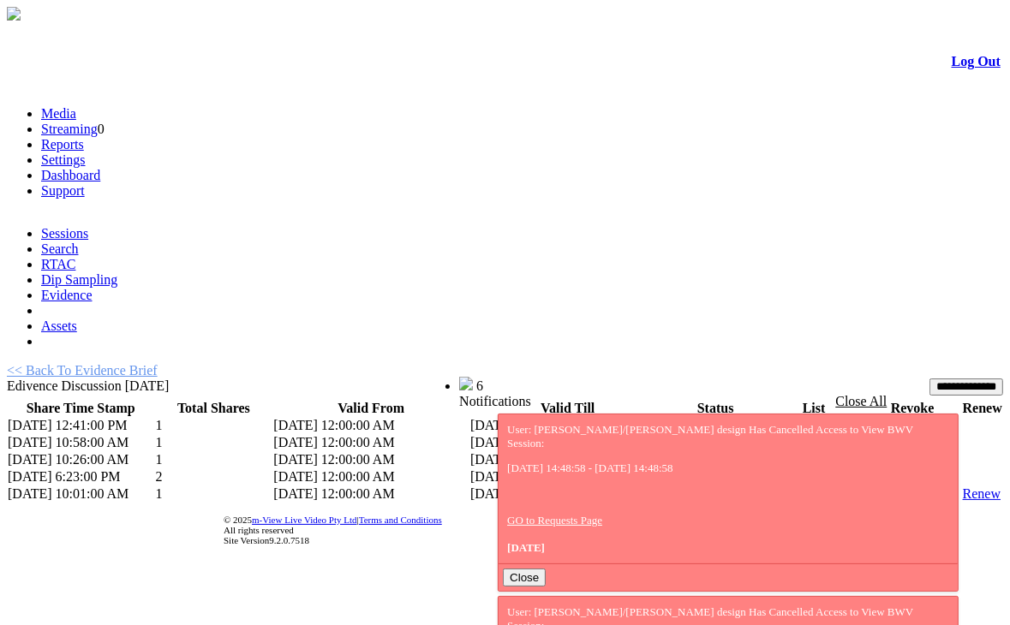
click at [766, 487] on link "List" at bounding box center [776, 494] width 21 height 15
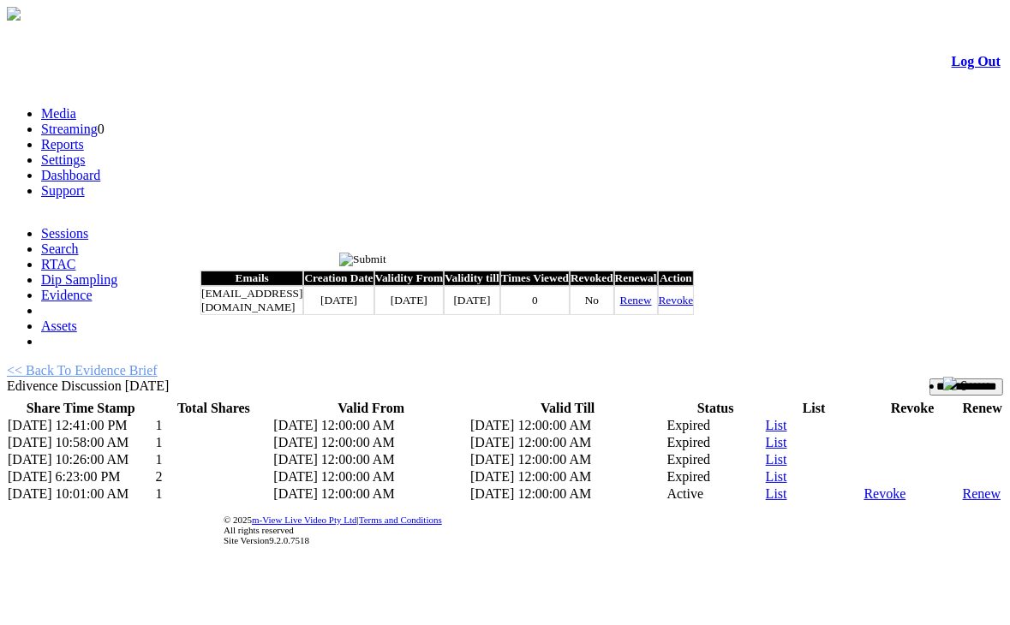
click at [652, 307] on link "Renew" at bounding box center [636, 300] width 32 height 13
type input "*********"
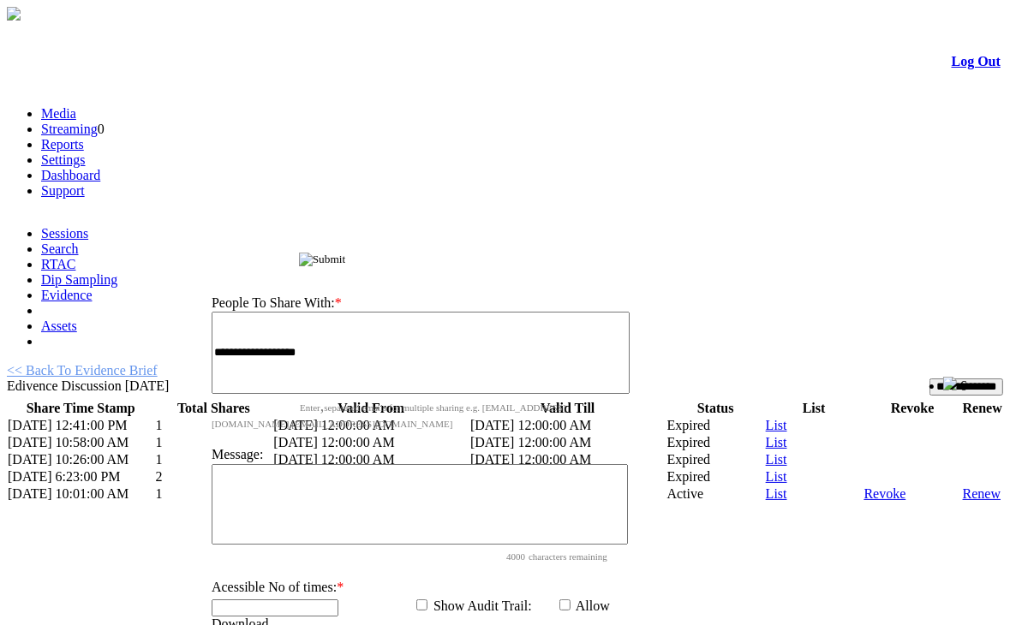
drag, startPoint x: 493, startPoint y: 263, endPoint x: 508, endPoint y: 169, distance: 95.3
click at [508, 248] on div "Share Evidence Brief" at bounding box center [424, 257] width 457 height 18
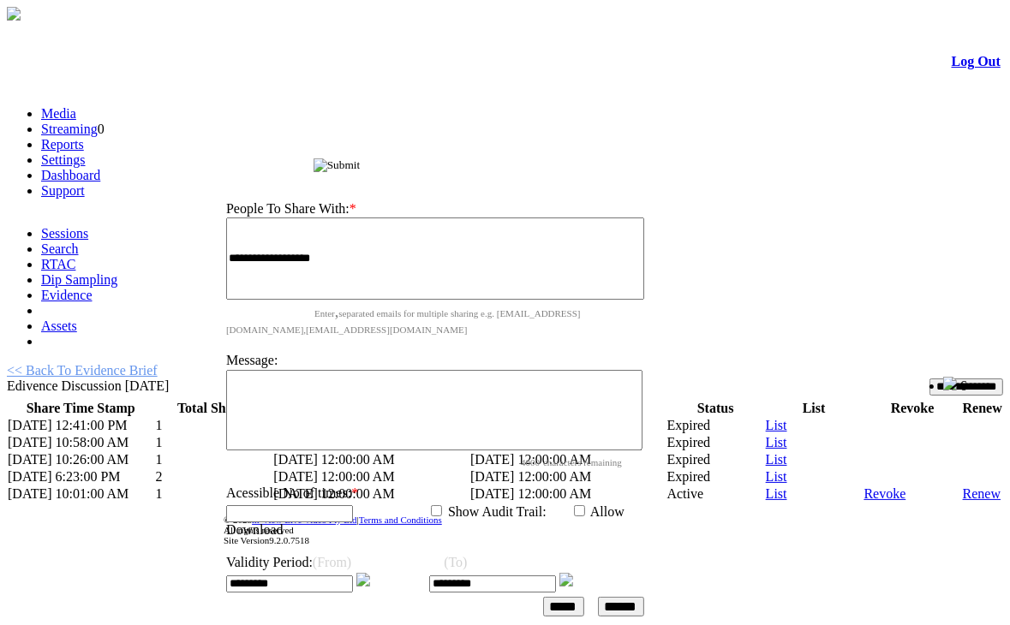
click at [370, 573] on img at bounding box center [363, 580] width 14 height 14
click at [361, 167] on input "image" at bounding box center [337, 165] width 47 height 14
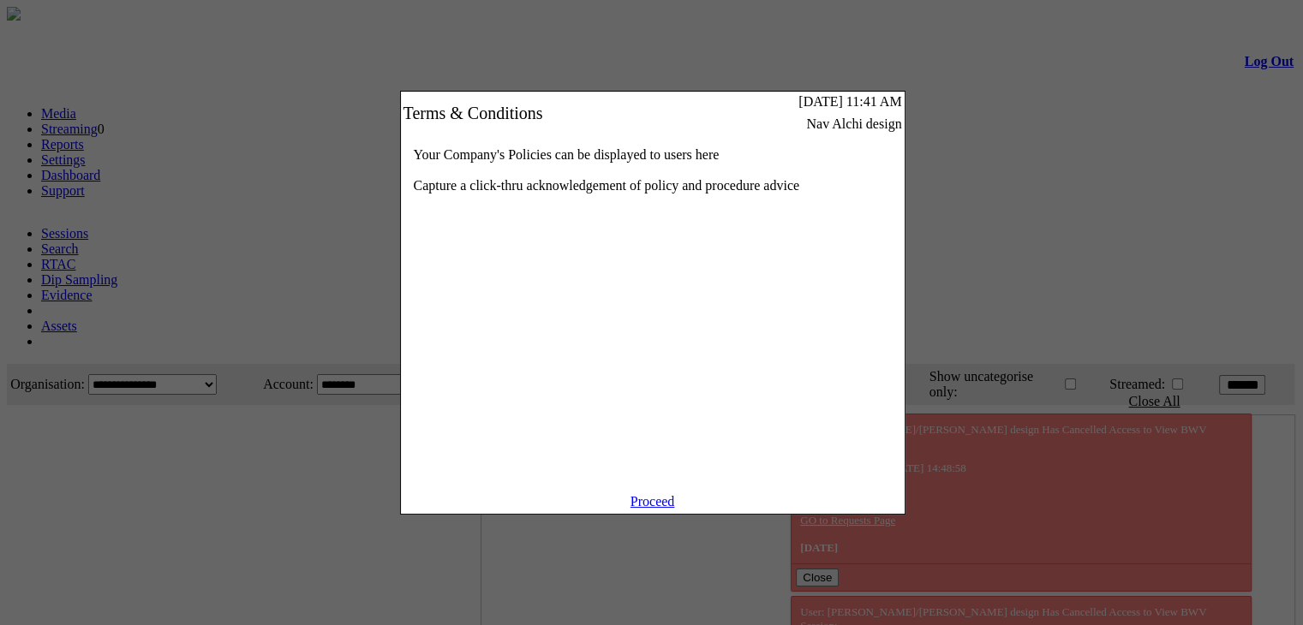
click at [675, 509] on link "Proceed" at bounding box center [652, 501] width 45 height 15
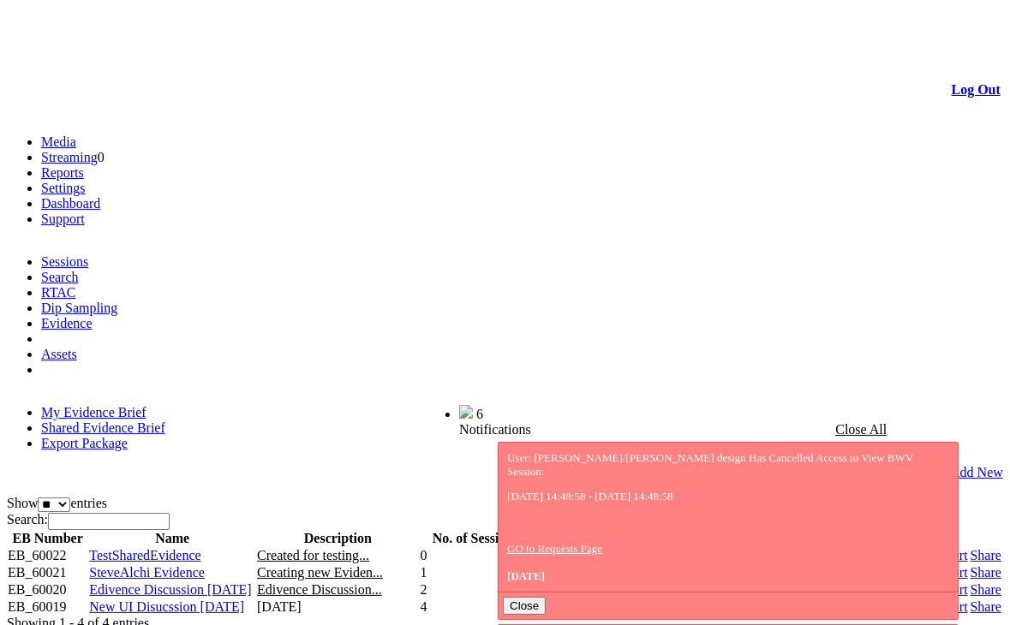
click at [971, 583] on link "Share" at bounding box center [986, 590] width 31 height 15
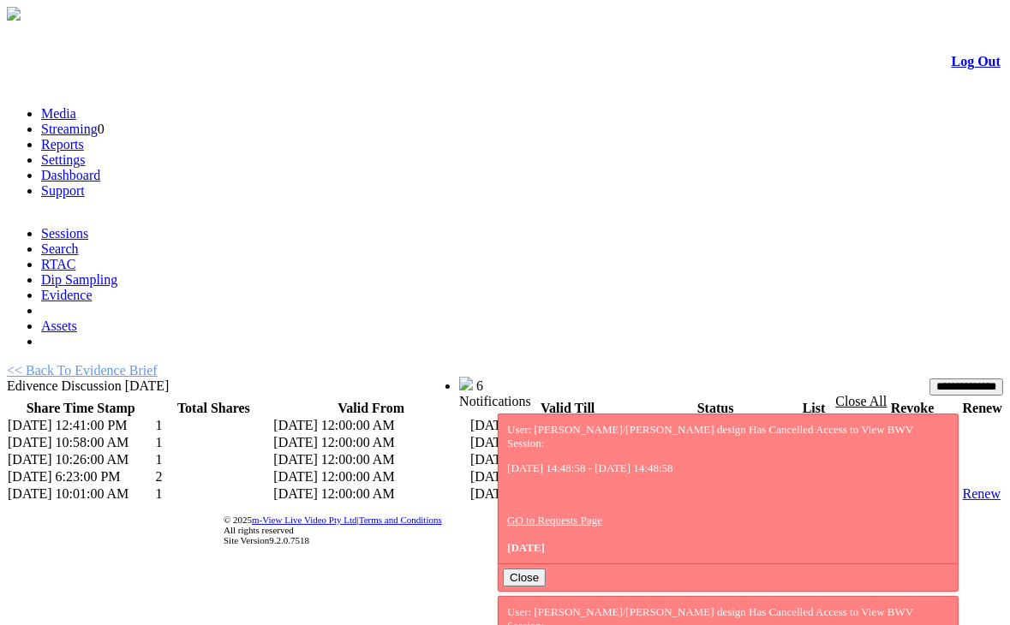
click at [766, 487] on link "List" at bounding box center [776, 494] width 21 height 15
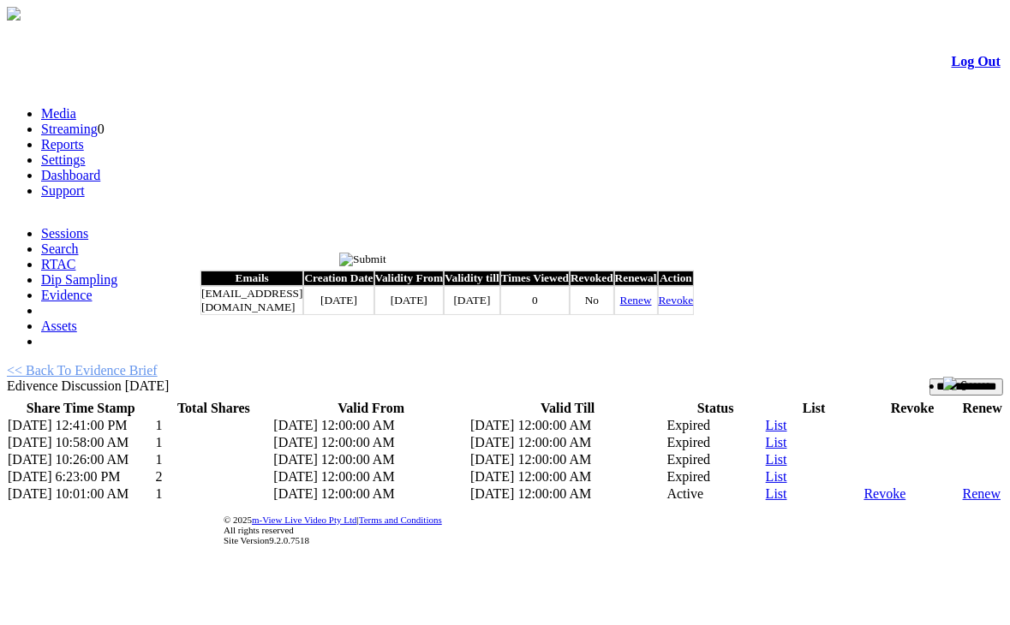
click at [652, 307] on link "Renew" at bounding box center [636, 300] width 32 height 13
type input "*********"
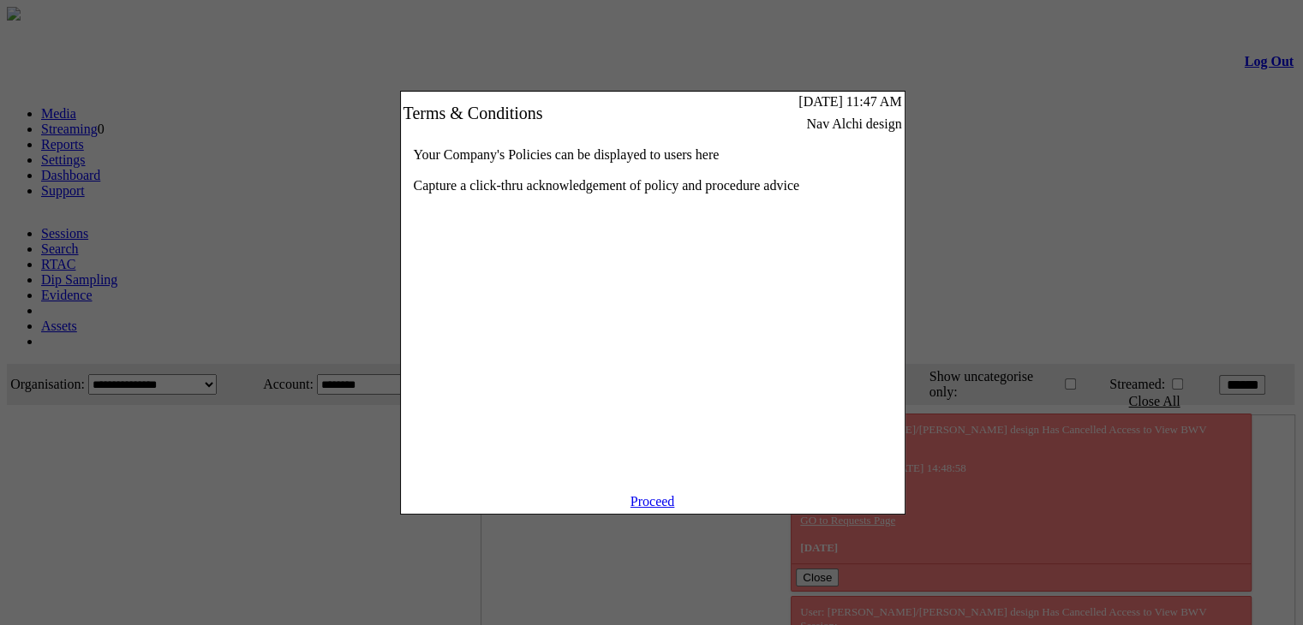
click at [653, 509] on link "Proceed" at bounding box center [652, 501] width 45 height 15
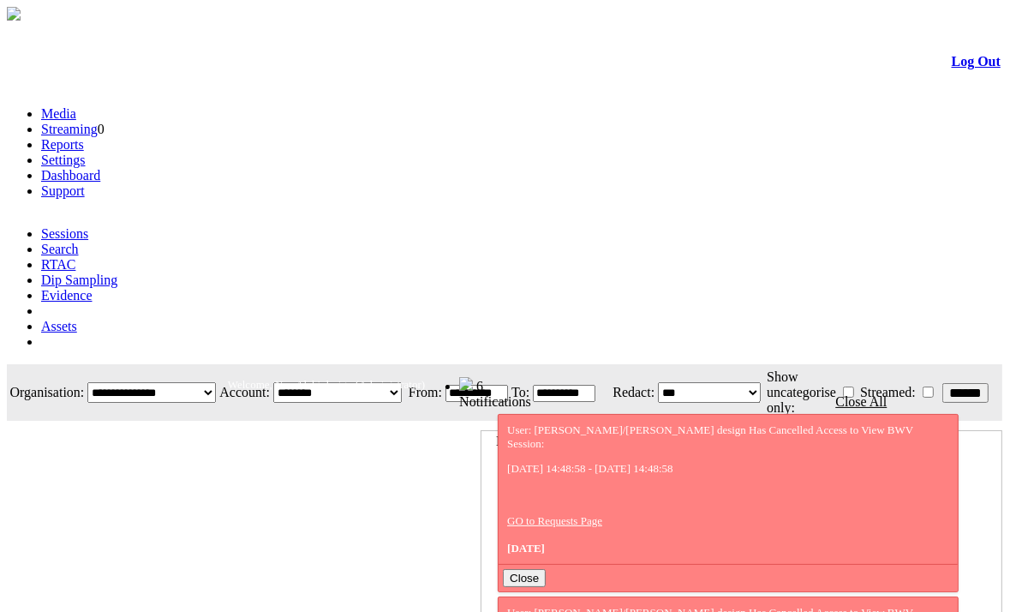
click at [93, 288] on link "Evidence" at bounding box center [66, 295] width 51 height 15
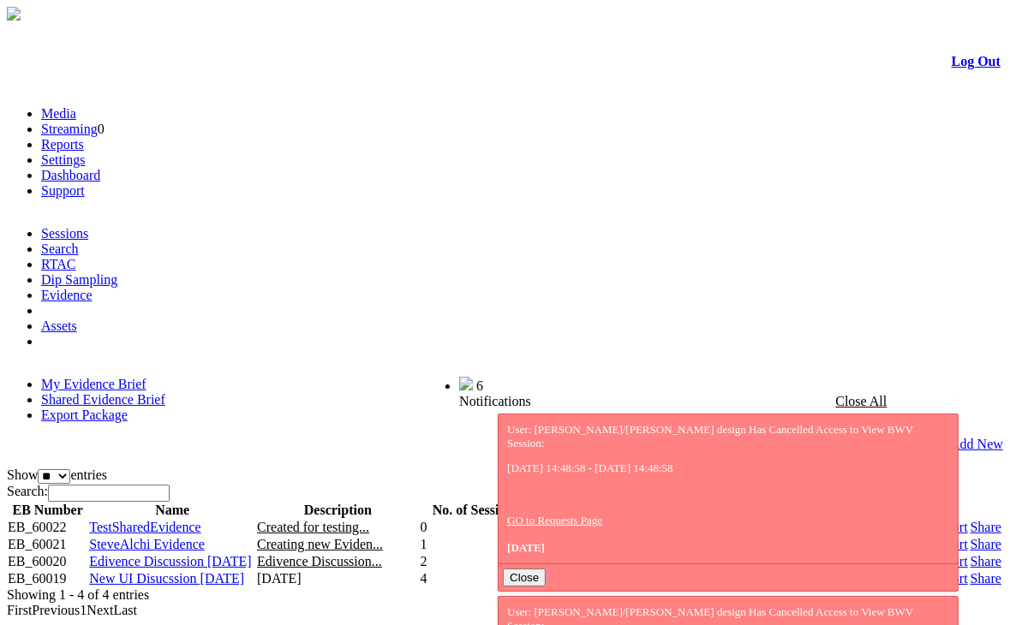
click at [93, 288] on link "Evidence" at bounding box center [66, 295] width 51 height 15
click at [79, 242] on link "Search" at bounding box center [60, 249] width 38 height 15
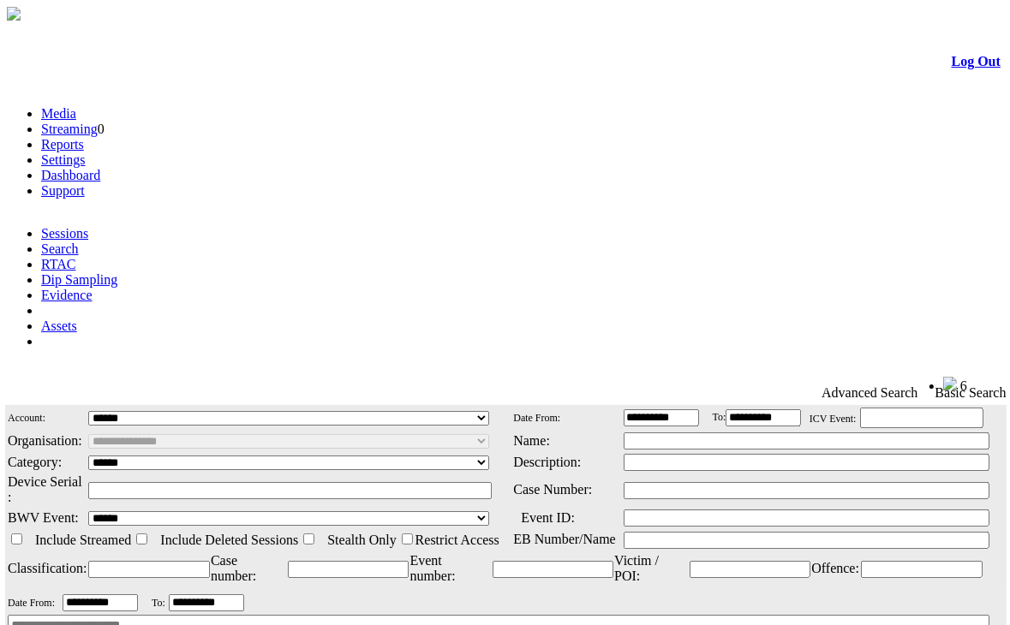
click at [93, 288] on link "Evidence" at bounding box center [66, 295] width 51 height 15
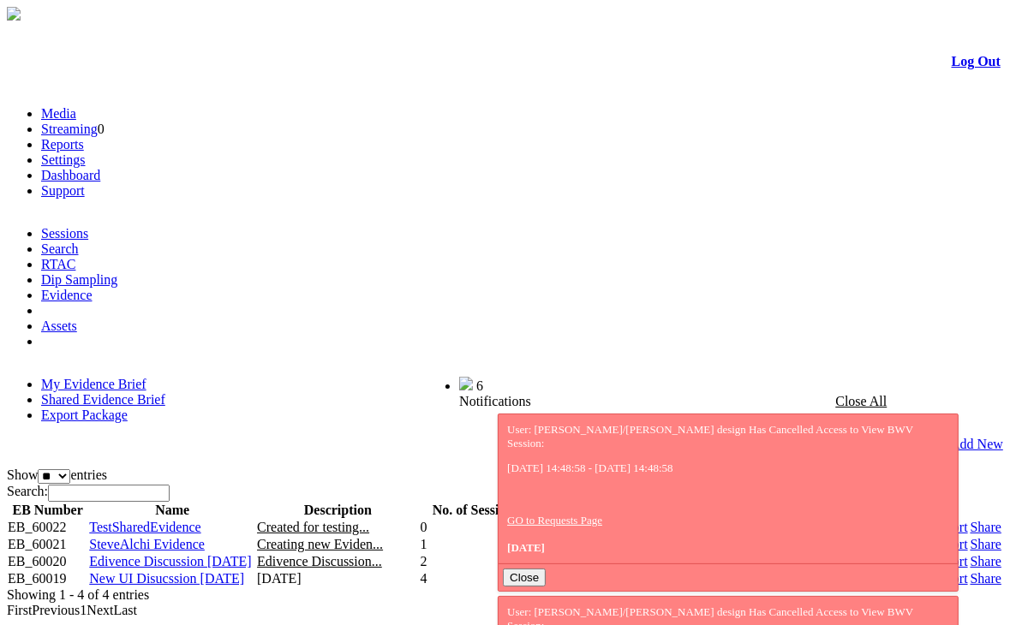
click at [971, 554] on link "Share" at bounding box center [986, 561] width 31 height 15
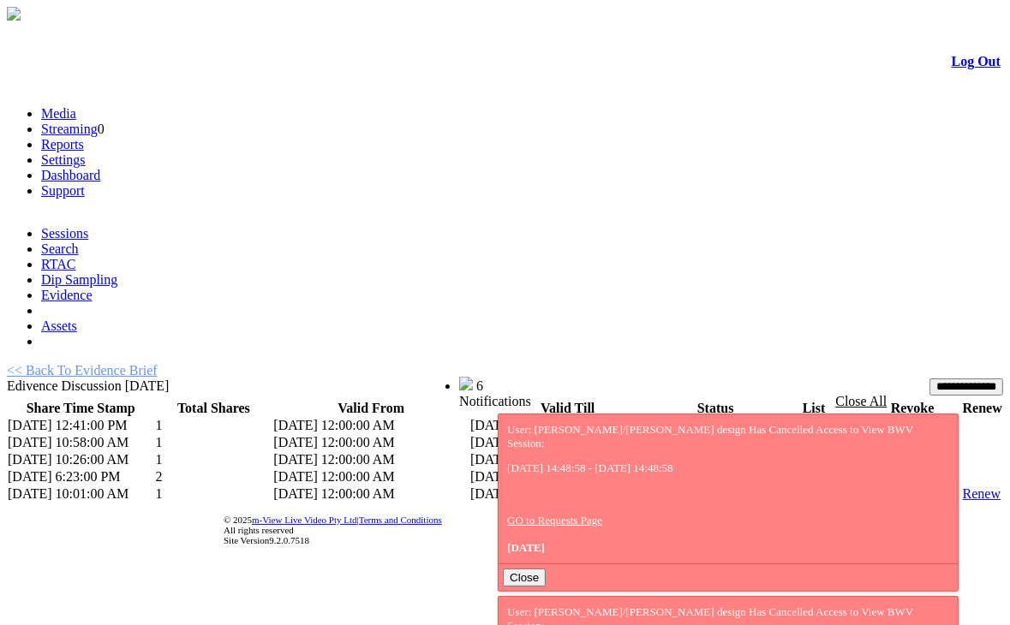
click at [766, 487] on link "List" at bounding box center [776, 494] width 21 height 15
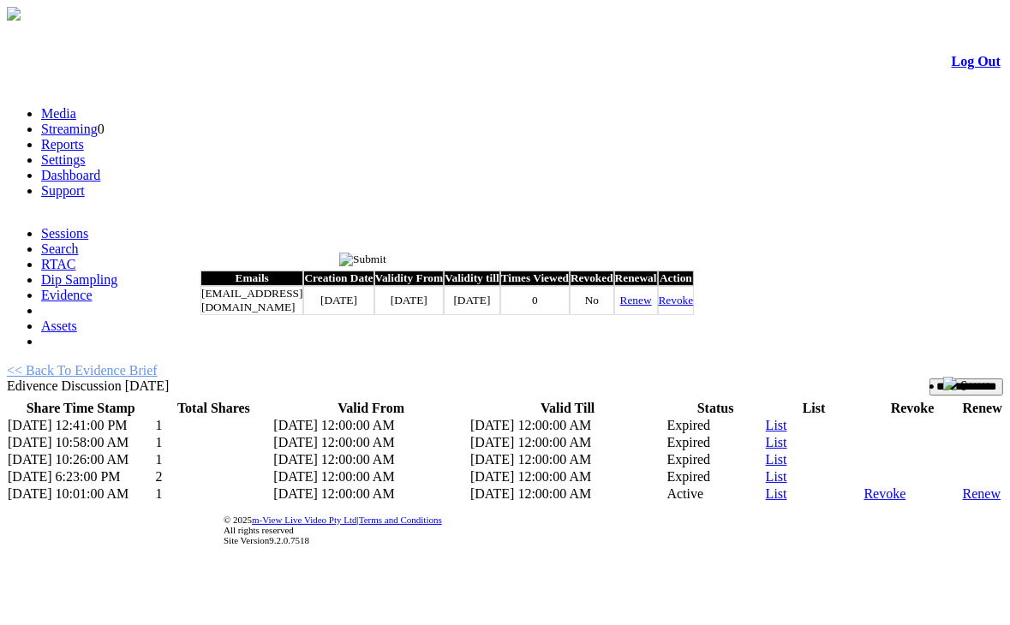
click at [652, 307] on link "Renew" at bounding box center [636, 300] width 32 height 13
type input "*********"
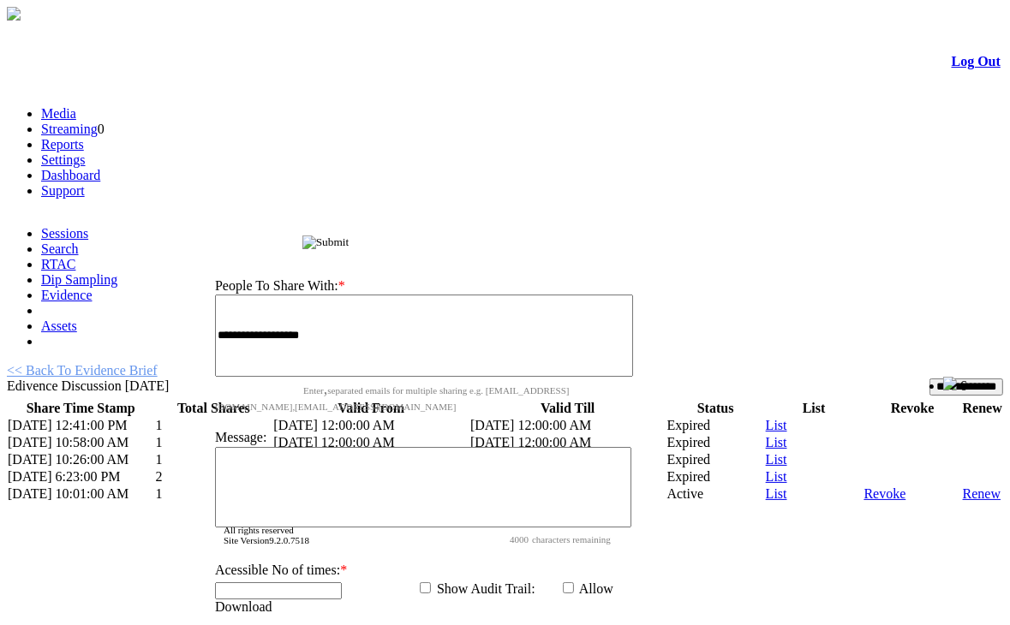
drag, startPoint x: 570, startPoint y: 270, endPoint x: 589, endPoint y: 152, distance: 119.8
click at [589, 231] on div "Share Evidence Brief" at bounding box center [428, 240] width 457 height 18
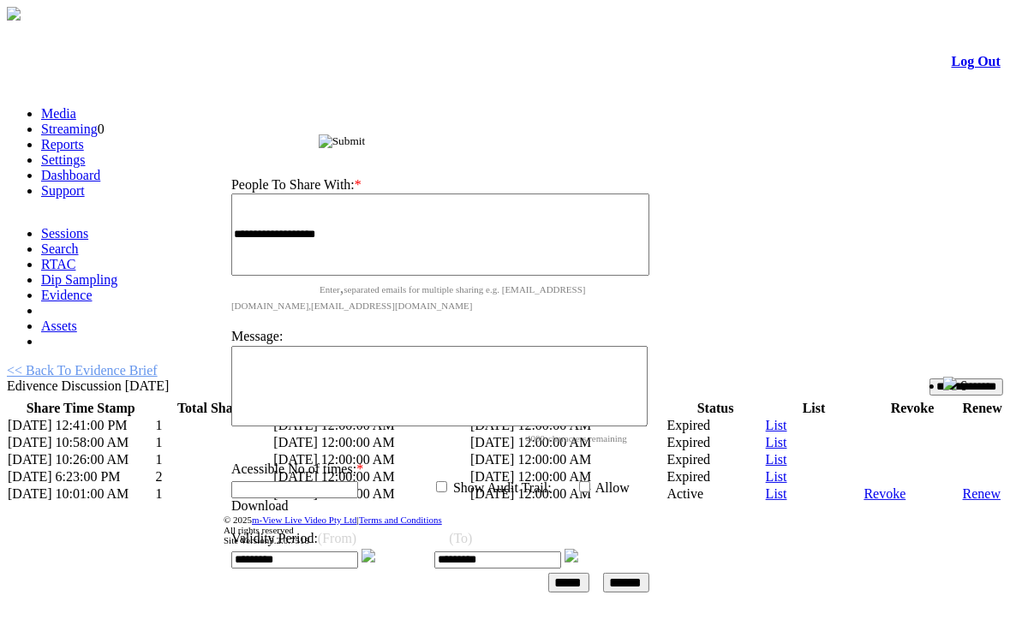
click at [375, 549] on img at bounding box center [368, 556] width 14 height 14
click at [578, 549] on img at bounding box center [572, 556] width 14 height 14
click at [649, 573] on input "******" at bounding box center [626, 583] width 46 height 20
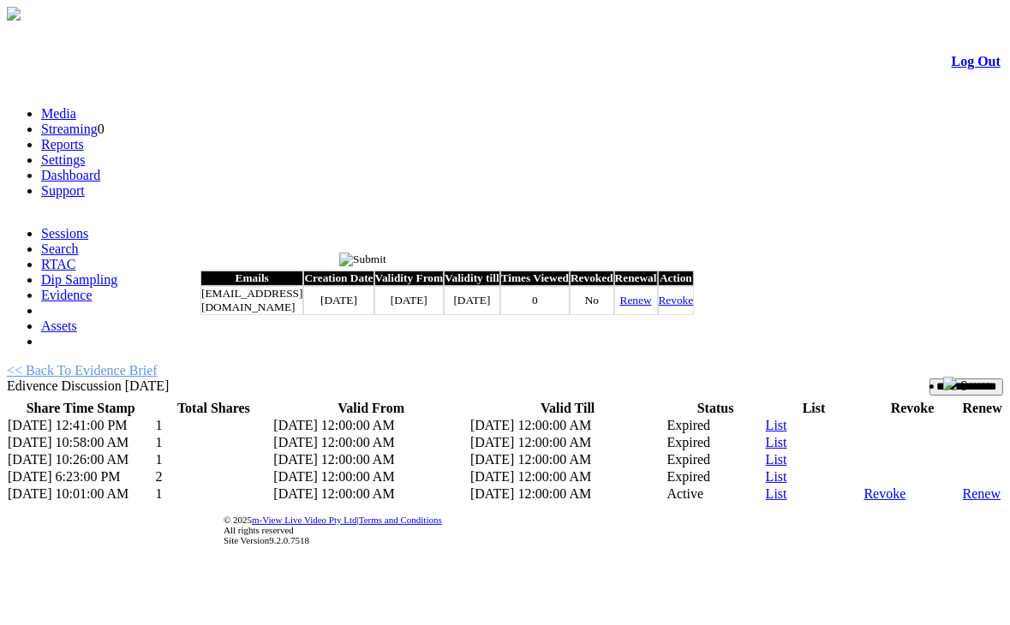
click at [652, 307] on link "Renew" at bounding box center [636, 300] width 32 height 13
type input "*********"
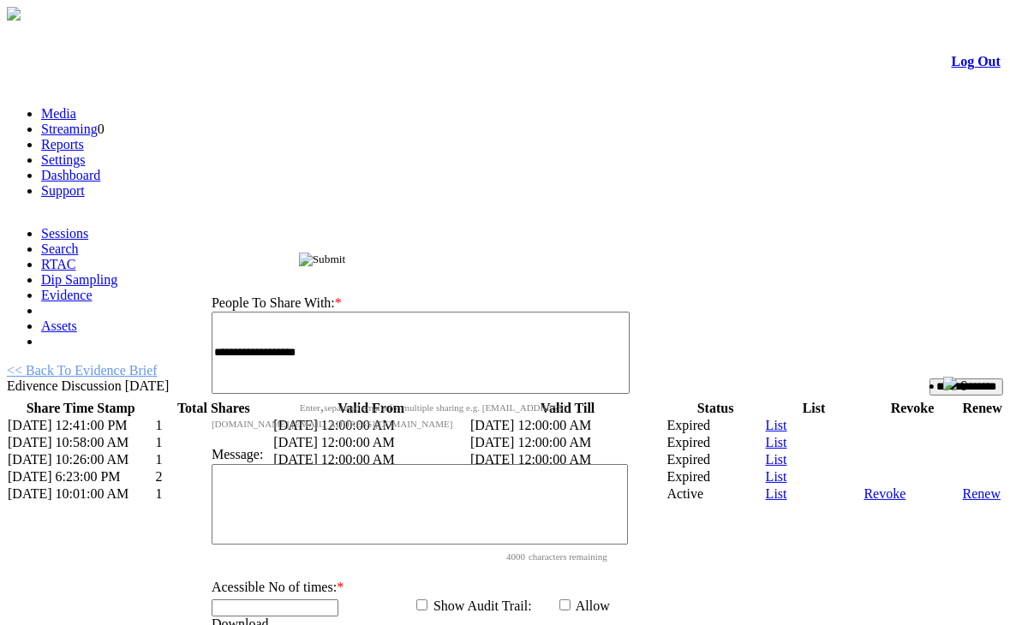
click at [346, 260] on input "image" at bounding box center [322, 260] width 47 height 14
click at [346, 258] on input "image" at bounding box center [322, 260] width 47 height 14
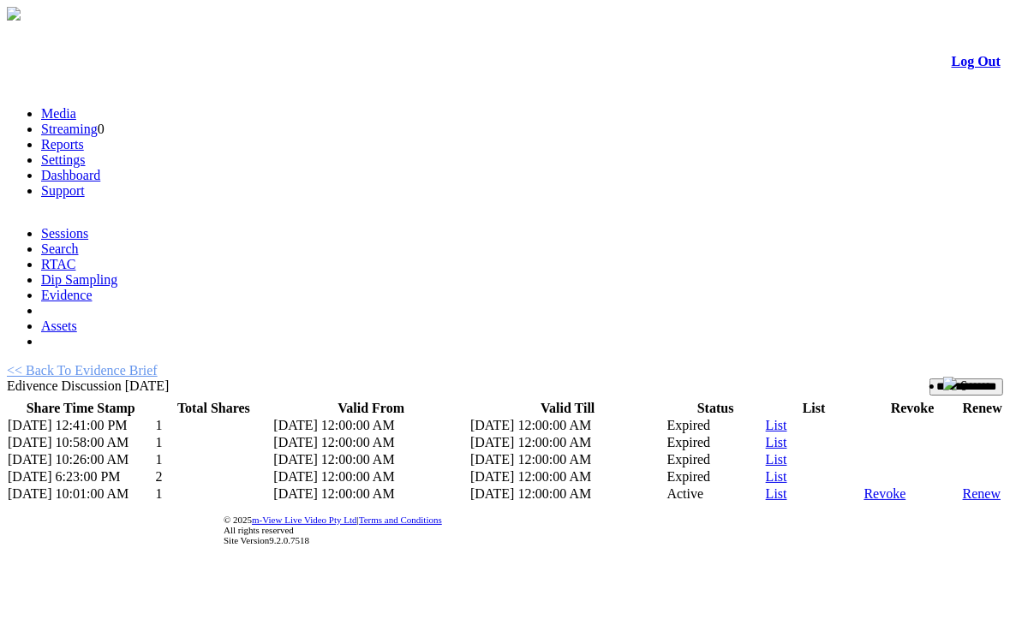
click at [93, 288] on link "Evidence" at bounding box center [66, 295] width 51 height 15
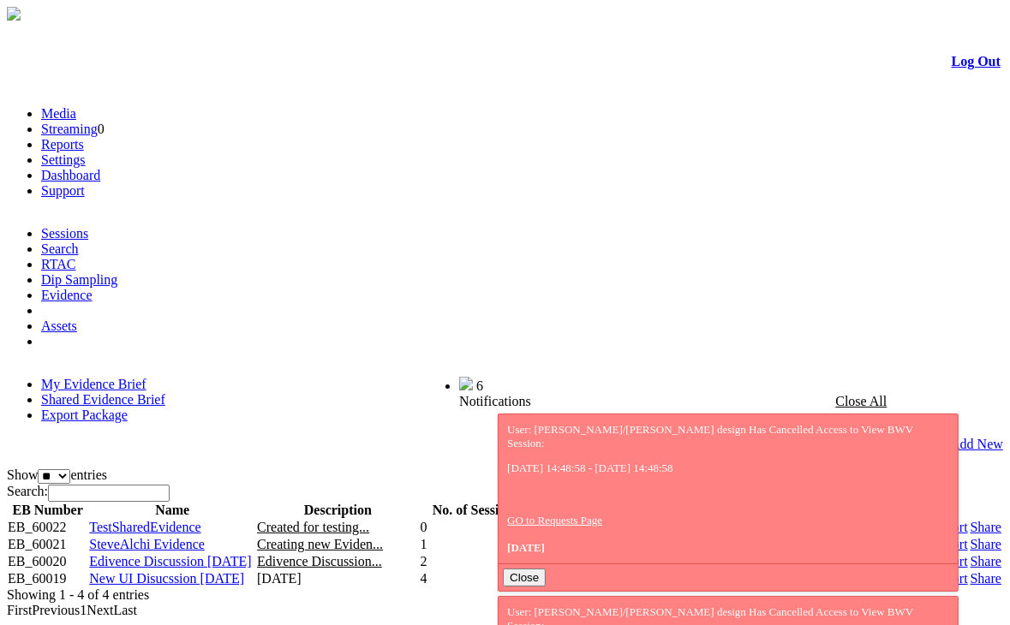
click at [971, 554] on link "Share" at bounding box center [986, 561] width 31 height 15
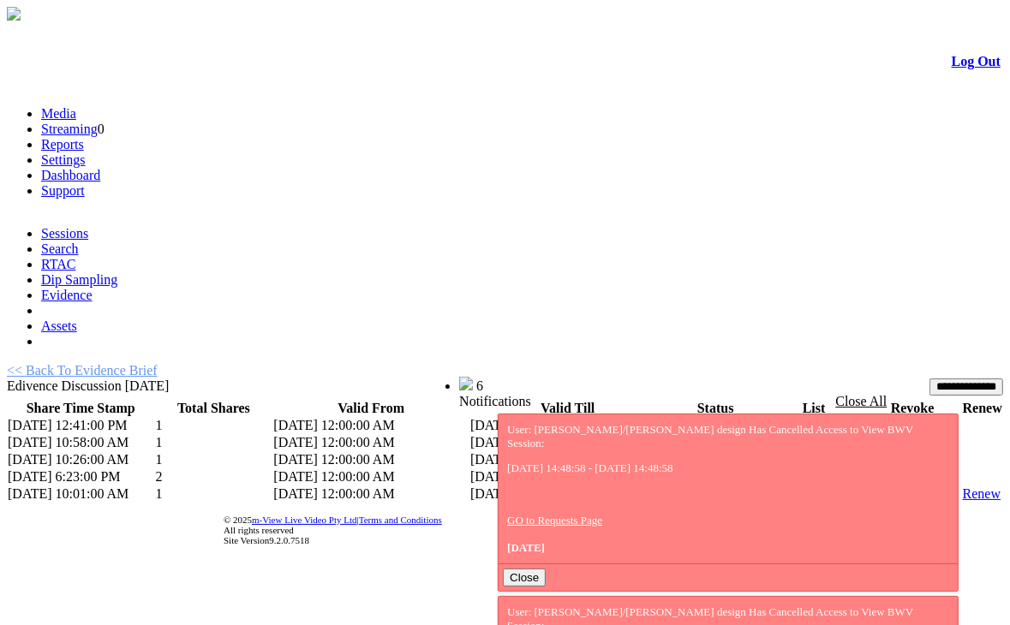
click at [767, 487] on link "List" at bounding box center [776, 494] width 21 height 15
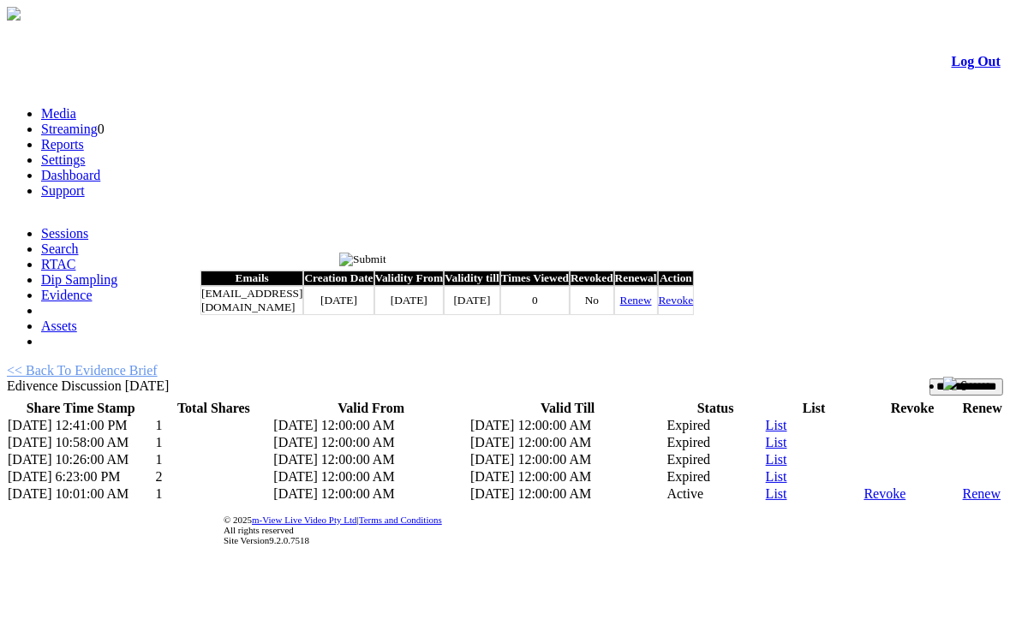
click at [652, 307] on link "Renew" at bounding box center [636, 300] width 32 height 13
type input "*********"
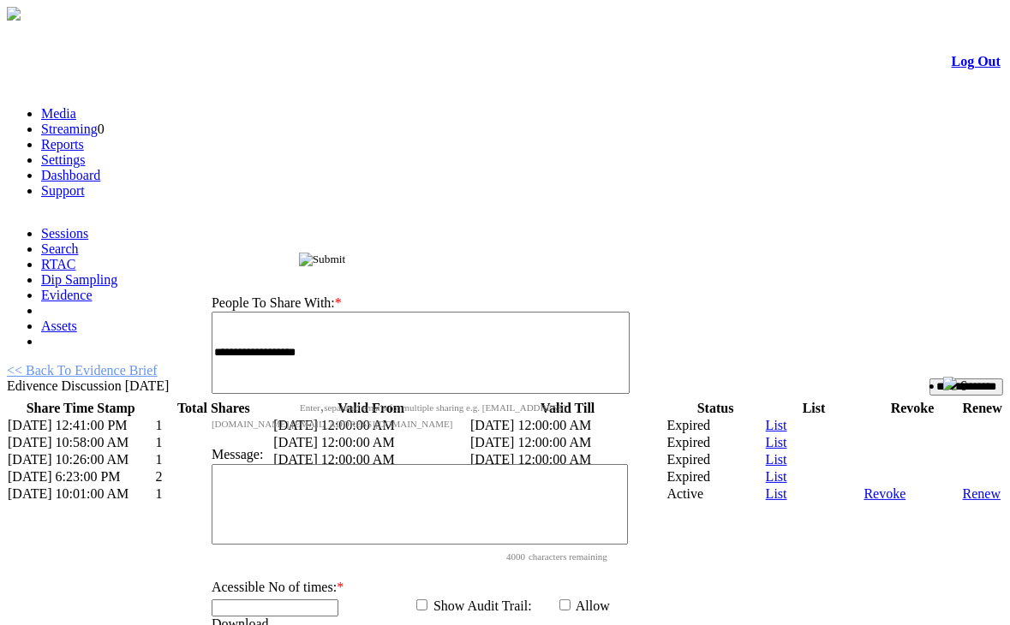
drag, startPoint x: 559, startPoint y: 253, endPoint x: 592, endPoint y: 9, distance: 245.6
click at [592, 248] on div "Share Evidence Brief" at bounding box center [424, 257] width 457 height 18
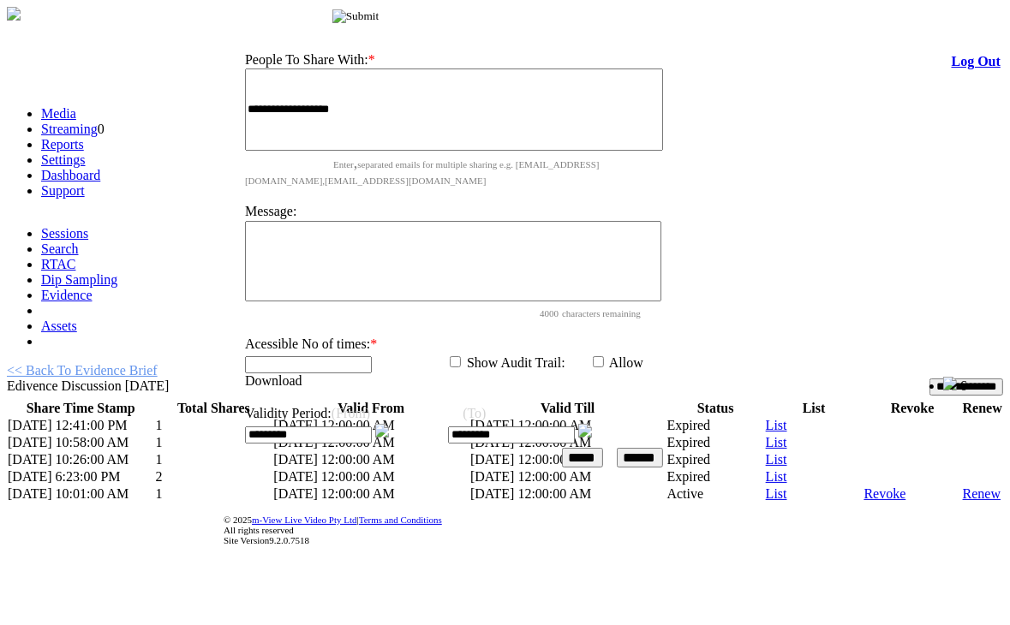
click at [389, 424] on img at bounding box center [382, 431] width 14 height 14
click at [379, 18] on input "image" at bounding box center [355, 16] width 47 height 14
click at [379, 17] on input "image" at bounding box center [355, 16] width 47 height 14
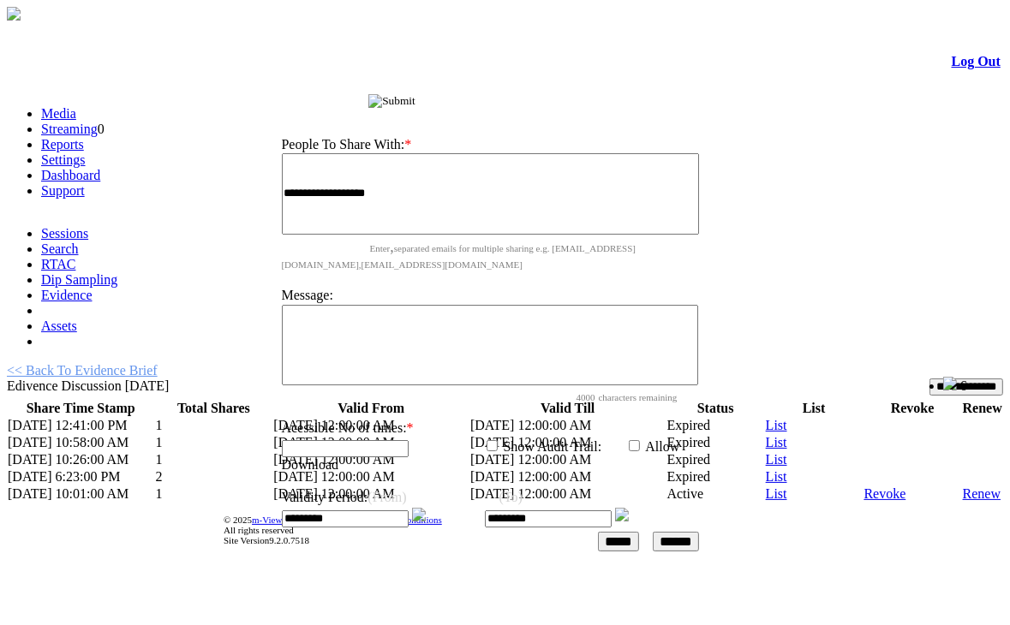
click at [699, 532] on input "******" at bounding box center [676, 542] width 46 height 20
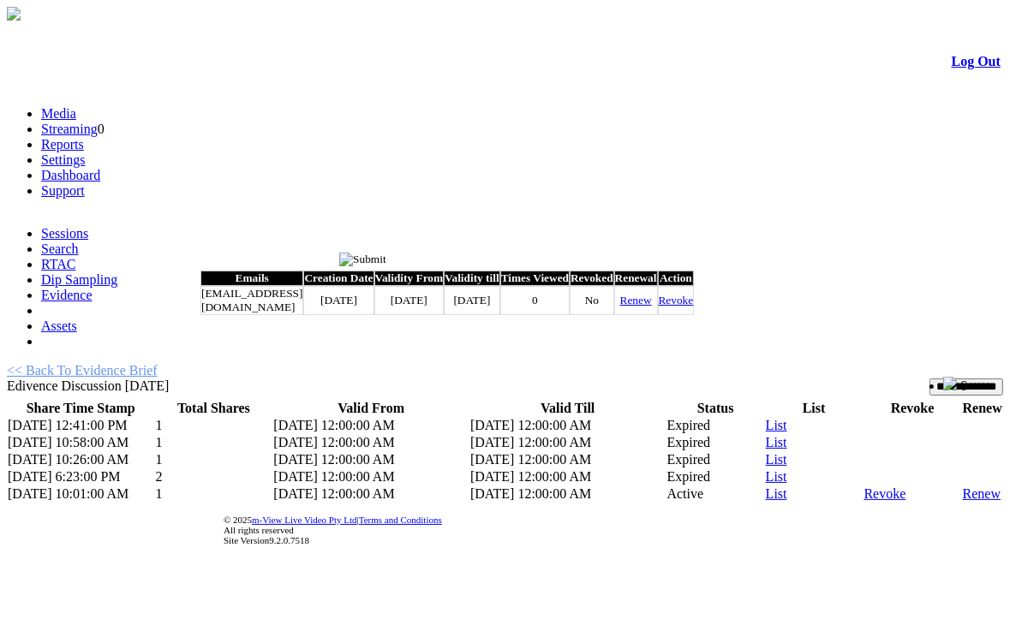
click at [386, 258] on input "image" at bounding box center [362, 260] width 47 height 14
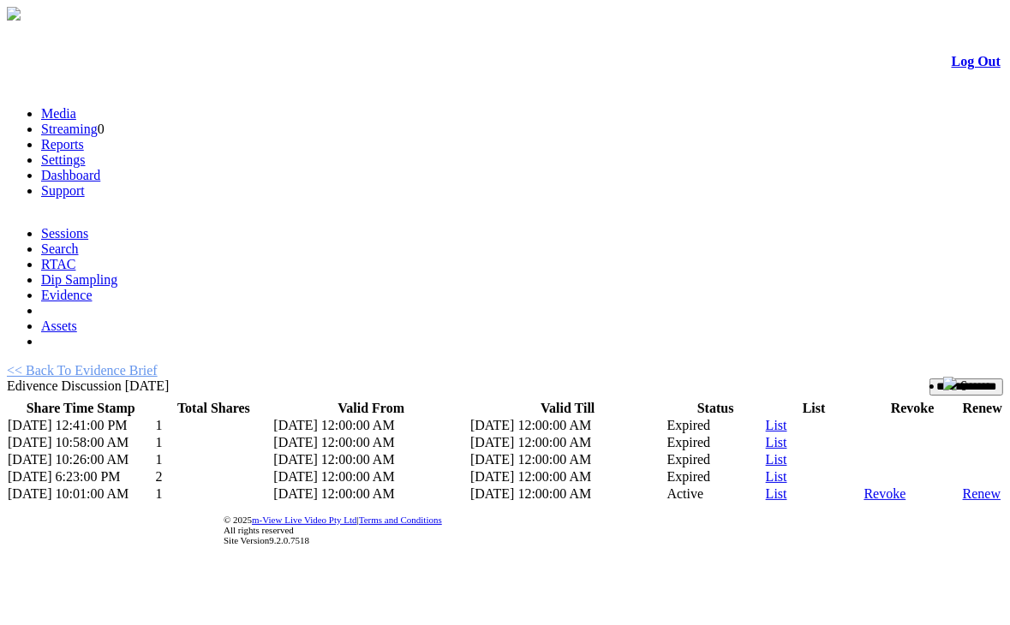
click at [93, 288] on link "Evidence" at bounding box center [66, 295] width 51 height 15
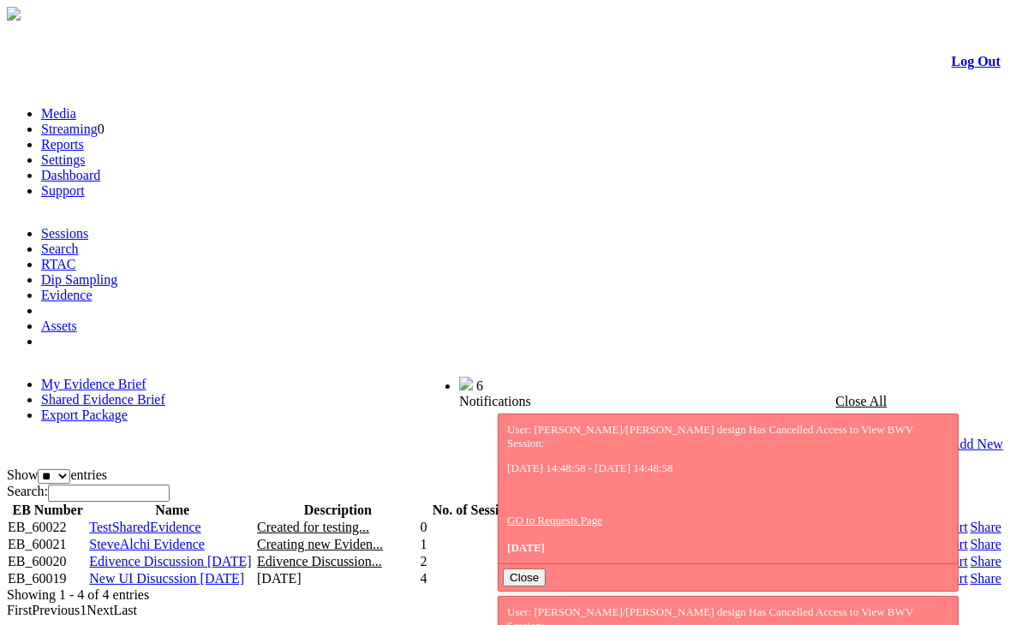
drag, startPoint x: 953, startPoint y: 347, endPoint x: 959, endPoint y: 354, distance: 9.7
click at [970, 553] on td "Share" at bounding box center [986, 561] width 33 height 17
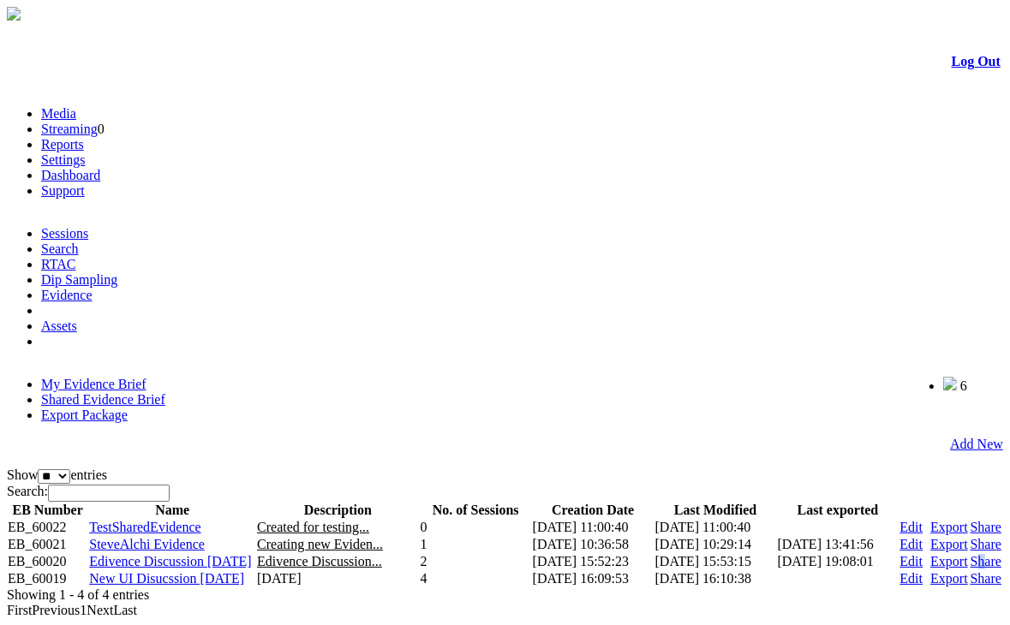
click at [971, 554] on link "Share" at bounding box center [986, 561] width 31 height 15
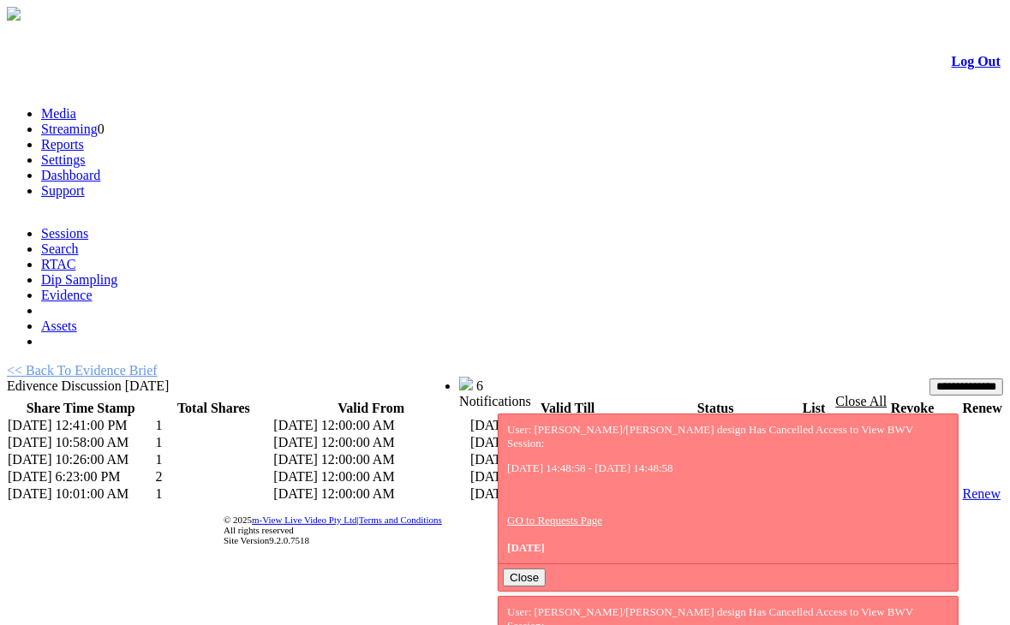
click at [766, 487] on link "List" at bounding box center [776, 494] width 21 height 15
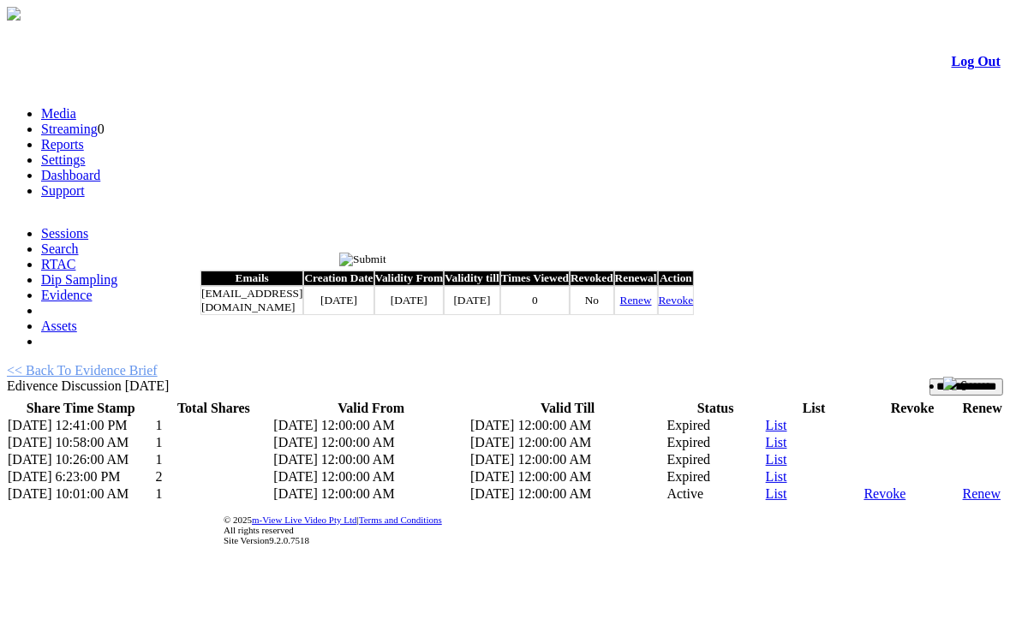
click at [652, 307] on link "Renew" at bounding box center [636, 300] width 32 height 13
type input "*********"
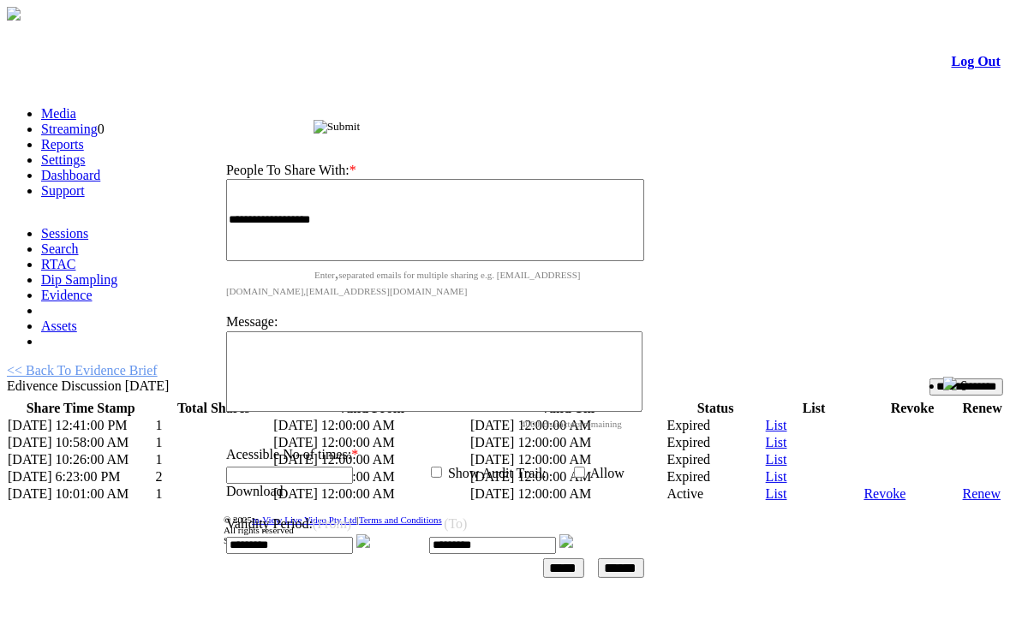
drag, startPoint x: 500, startPoint y: 255, endPoint x: 534, endPoint y: 50, distance: 208.3
click at [534, 116] on div "Share Evidence Brief" at bounding box center [439, 125] width 457 height 18
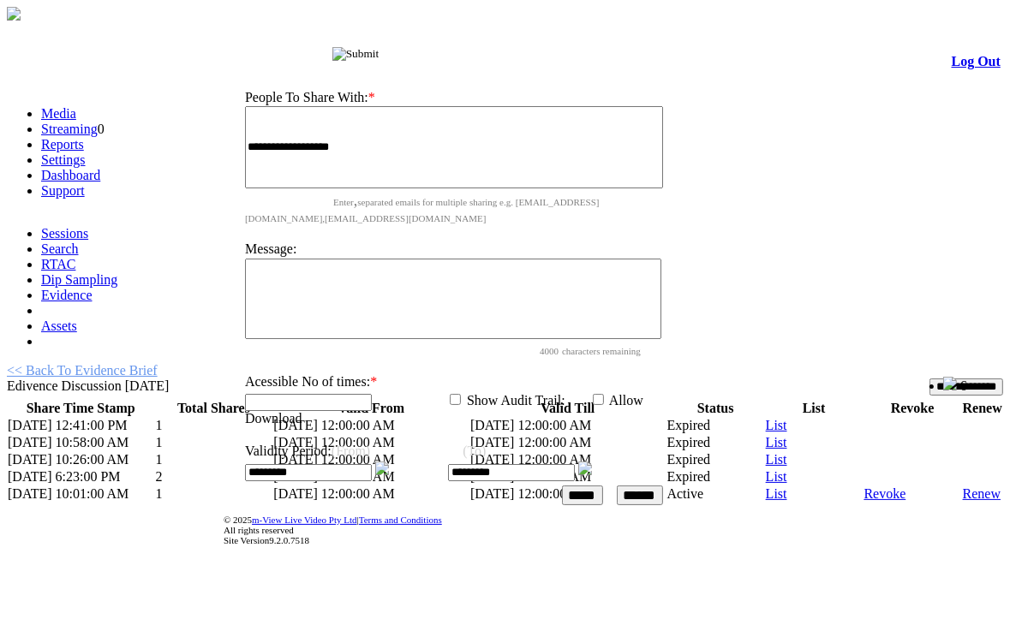
click at [389, 462] on img at bounding box center [382, 469] width 14 height 14
